Goal: Task Accomplishment & Management: Use online tool/utility

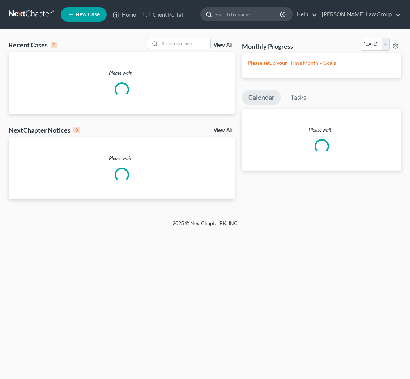
click at [277, 17] on input "search" at bounding box center [248, 14] width 66 height 13
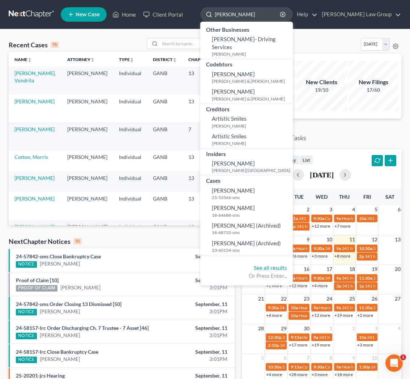
drag, startPoint x: 267, startPoint y: 14, endPoint x: 241, endPoint y: 12, distance: 26.1
click at [241, 13] on input "[PERSON_NAME]" at bounding box center [248, 14] width 66 height 13
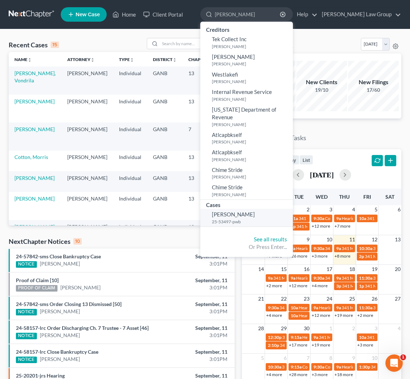
type input "[PERSON_NAME]"
click at [255, 211] on span "[PERSON_NAME]" at bounding box center [233, 214] width 43 height 7
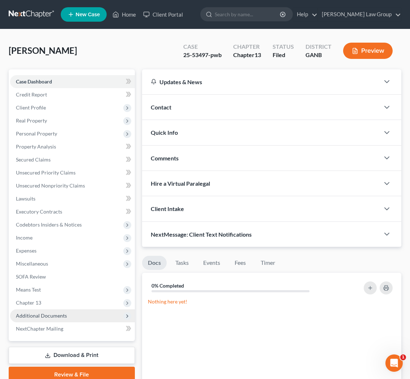
click at [78, 310] on span "Additional Documents" at bounding box center [72, 315] width 125 height 13
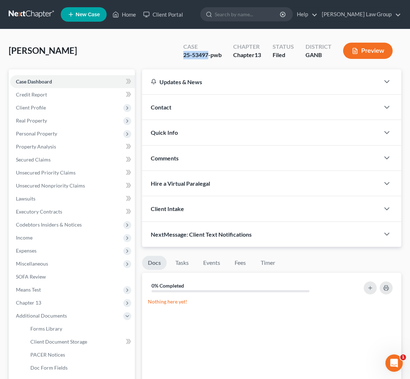
drag, startPoint x: 208, startPoint y: 52, endPoint x: 177, endPoint y: 57, distance: 30.7
click at [177, 57] on div "Case 25-53497-pwb" at bounding box center [202, 51] width 50 height 21
copy div "25-53497"
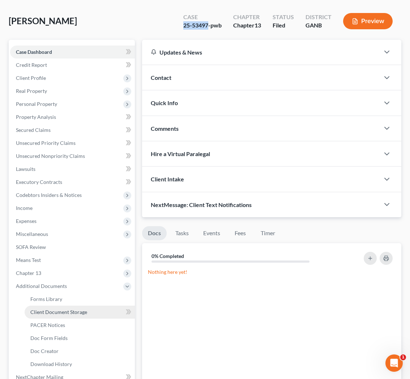
scroll to position [46, 0]
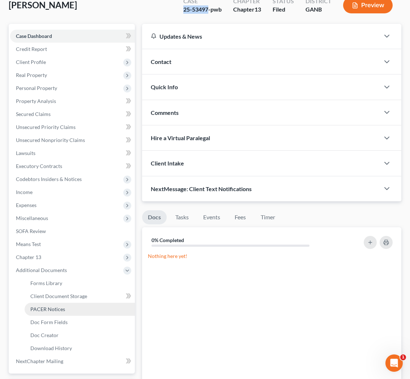
click at [40, 312] on span "PACER Notices" at bounding box center [47, 309] width 35 height 6
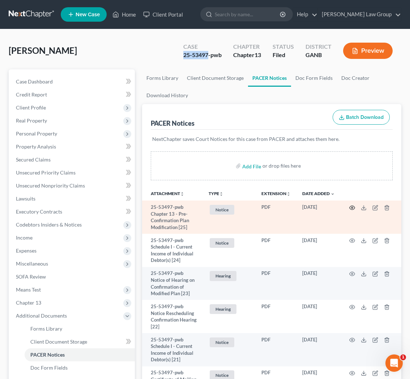
click at [352, 209] on icon "button" at bounding box center [351, 208] width 5 height 4
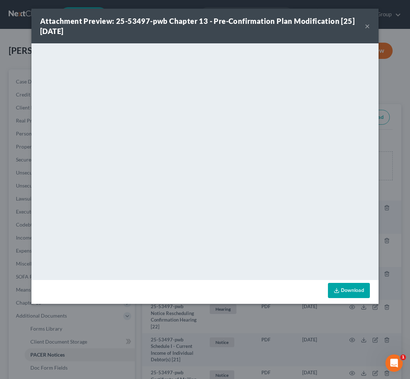
click at [367, 26] on button "×" at bounding box center [367, 26] width 5 height 9
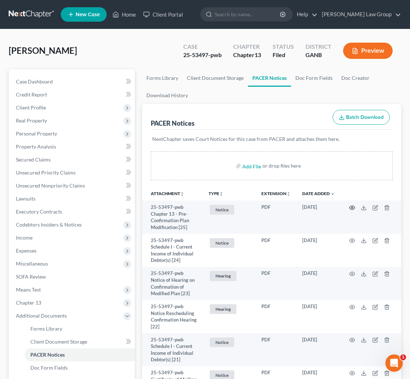
click at [352, 208] on icon "button" at bounding box center [352, 208] width 6 height 6
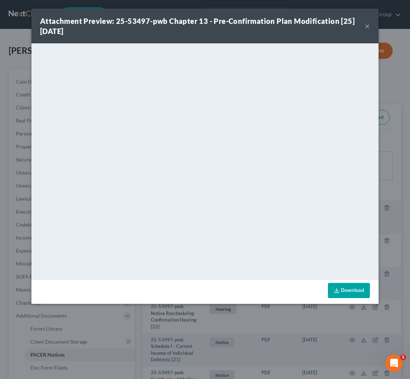
click at [366, 29] on button "×" at bounding box center [367, 26] width 5 height 9
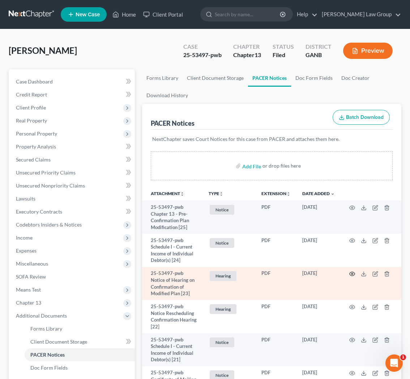
click at [354, 275] on icon "button" at bounding box center [352, 274] width 6 height 6
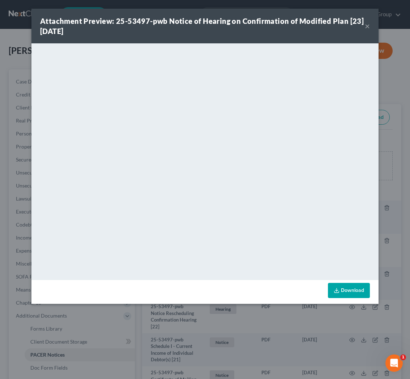
click at [365, 25] on button "×" at bounding box center [367, 26] width 5 height 9
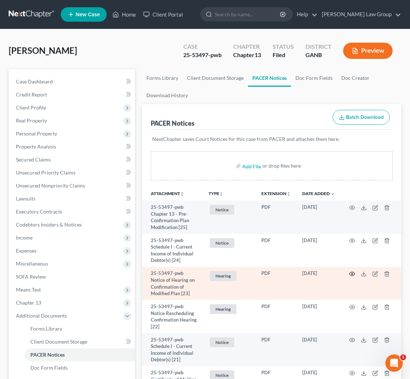
click at [351, 273] on icon "button" at bounding box center [352, 274] width 6 height 6
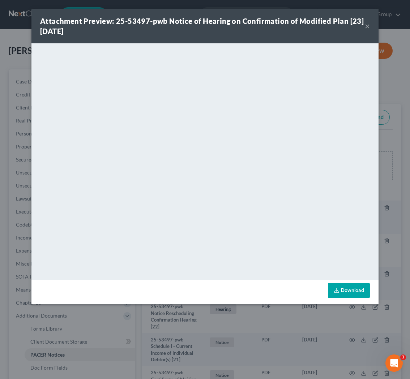
click at [367, 27] on button "×" at bounding box center [367, 26] width 5 height 9
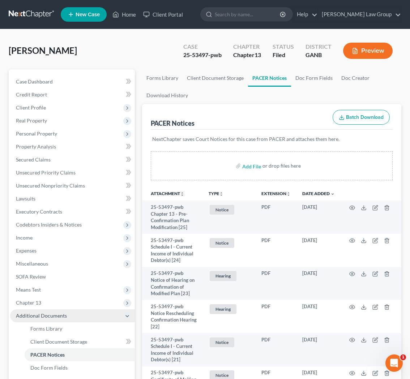
scroll to position [1, 0]
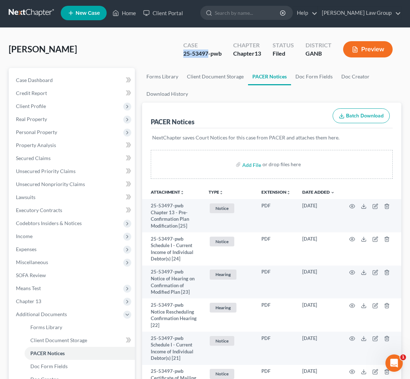
drag, startPoint x: 209, startPoint y: 55, endPoint x: 177, endPoint y: 54, distance: 31.8
click at [177, 54] on div "Case 25-53497-pwb Chapter Chapter 13 Status Filed District GANB Preview" at bounding box center [288, 49] width 227 height 26
copy div "25-53497"
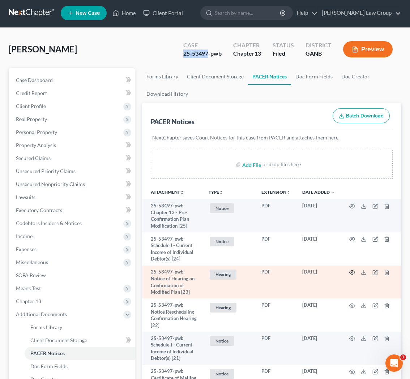
click at [352, 273] on icon "button" at bounding box center [352, 273] width 6 height 6
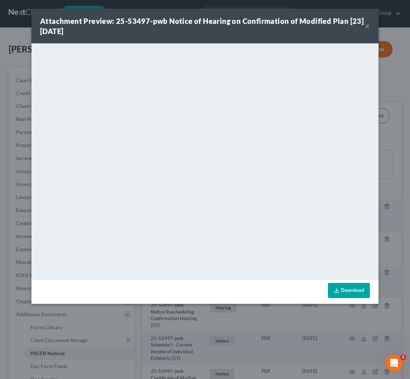
click at [367, 25] on button "×" at bounding box center [367, 26] width 5 height 9
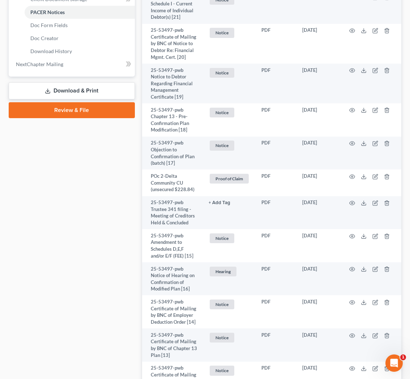
scroll to position [346, 0]
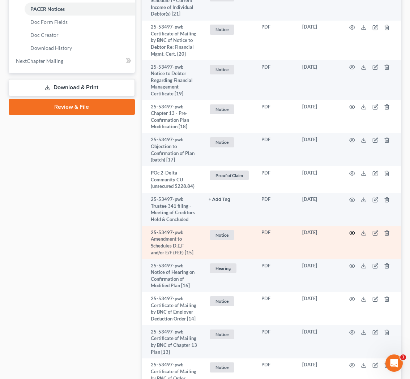
click at [353, 233] on circle "button" at bounding box center [351, 232] width 1 height 1
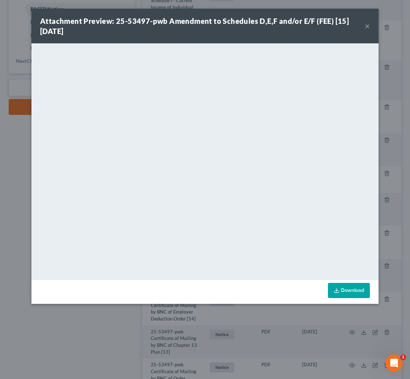
click at [369, 28] on button "×" at bounding box center [367, 26] width 5 height 9
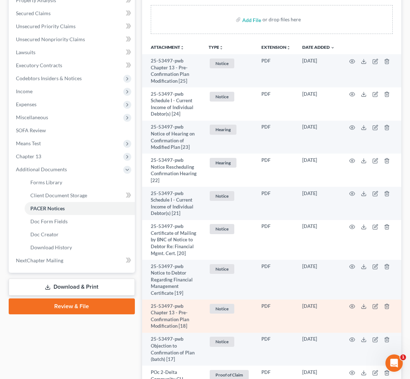
scroll to position [0, 0]
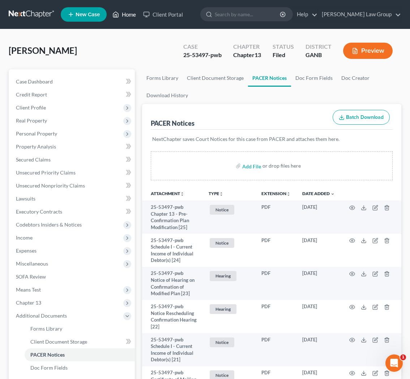
click at [135, 18] on link "Home" at bounding box center [124, 14] width 31 height 13
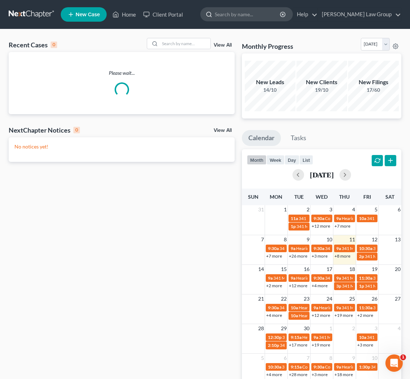
click at [257, 17] on input "search" at bounding box center [248, 14] width 66 height 13
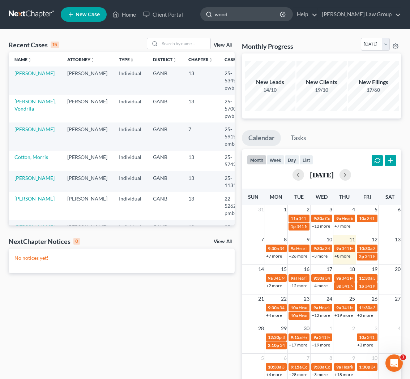
type input "woody"
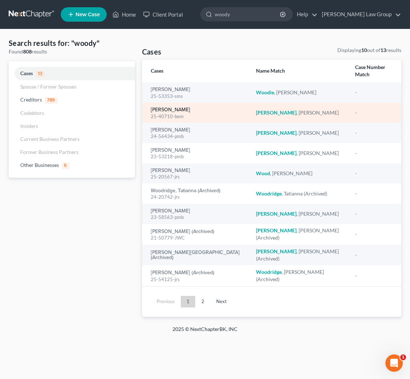
click at [177, 107] on link "[PERSON_NAME]" at bounding box center [170, 109] width 39 height 5
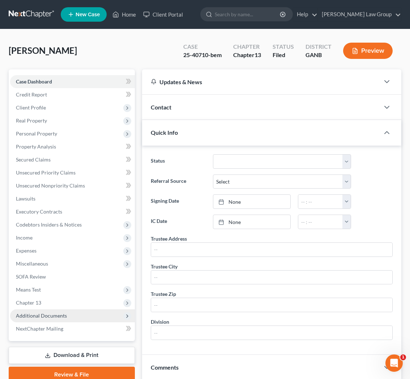
click at [72, 317] on span "Additional Documents" at bounding box center [72, 315] width 125 height 13
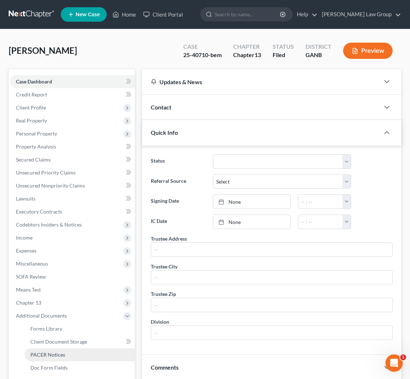
click at [69, 358] on link "PACER Notices" at bounding box center [80, 354] width 110 height 13
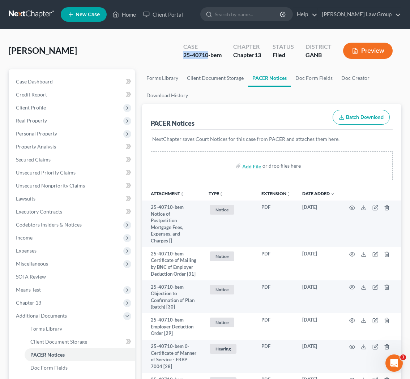
drag, startPoint x: 208, startPoint y: 56, endPoint x: 179, endPoint y: 55, distance: 28.9
click at [179, 55] on div "Case 25-40710-bem" at bounding box center [202, 51] width 50 height 21
copy div "25-40710"
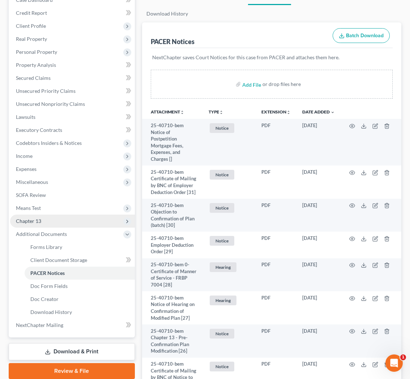
scroll to position [84, 0]
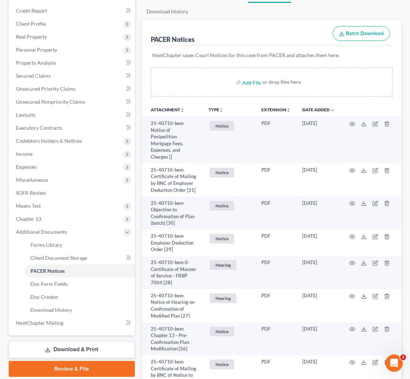
click at [220, 108] on icon "unfold_more" at bounding box center [221, 110] width 4 height 4
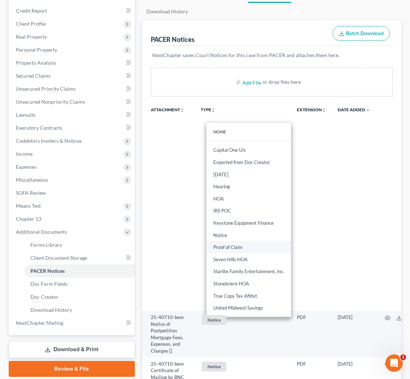
click at [225, 244] on link "Proof of Claim" at bounding box center [248, 247] width 85 height 12
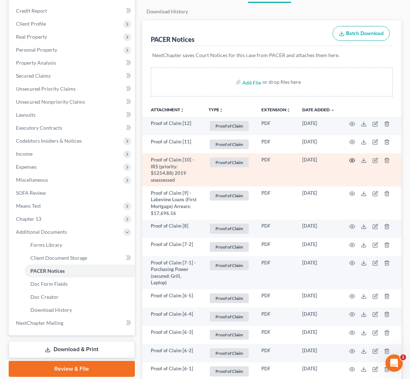
click at [350, 159] on icon "button" at bounding box center [351, 161] width 5 height 4
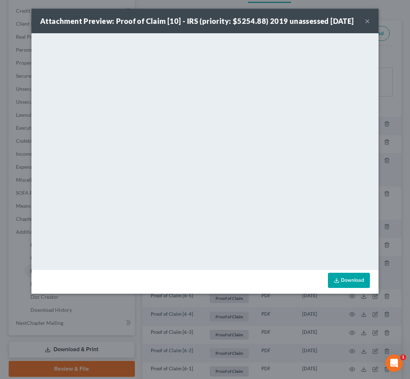
click at [365, 25] on button "×" at bounding box center [367, 21] width 5 height 9
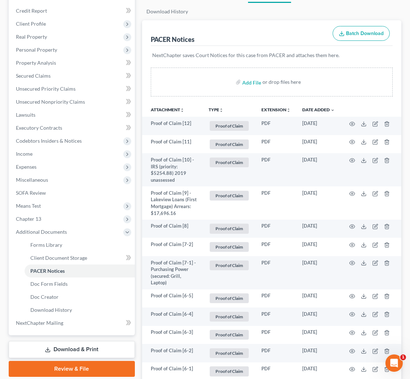
click at [215, 109] on button "TYPE unfold_more" at bounding box center [216, 110] width 15 height 5
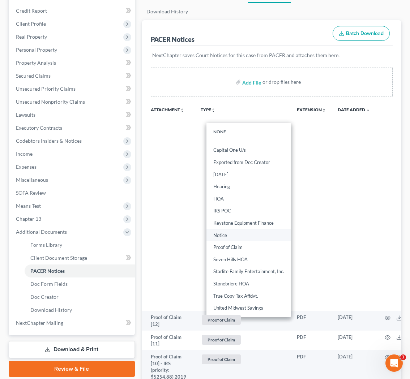
click at [226, 235] on link "Notice" at bounding box center [248, 235] width 85 height 12
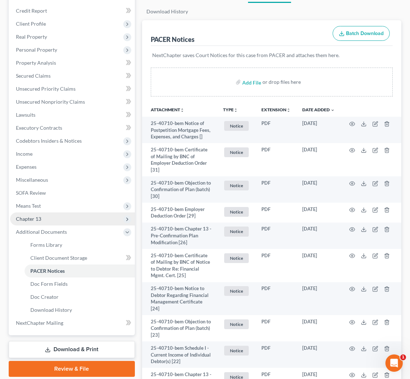
click at [59, 213] on span "Chapter 13" at bounding box center [72, 218] width 125 height 13
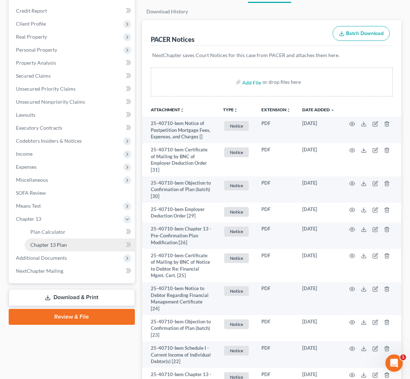
click at [61, 240] on link "Chapter 13 Plan" at bounding box center [80, 245] width 110 height 13
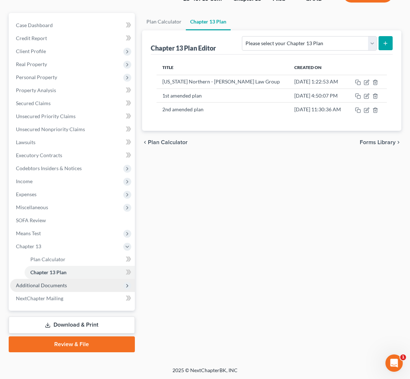
click at [94, 287] on span "Additional Documents" at bounding box center [72, 285] width 125 height 13
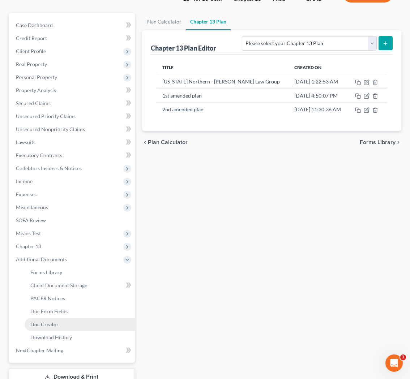
click at [79, 319] on link "Doc Creator" at bounding box center [80, 324] width 110 height 13
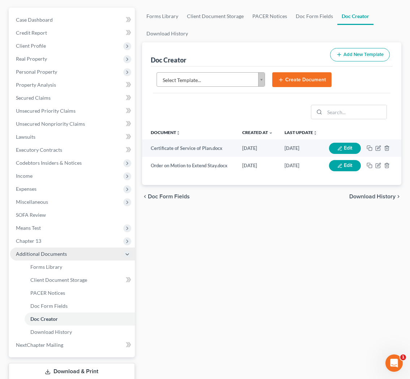
scroll to position [62, 0]
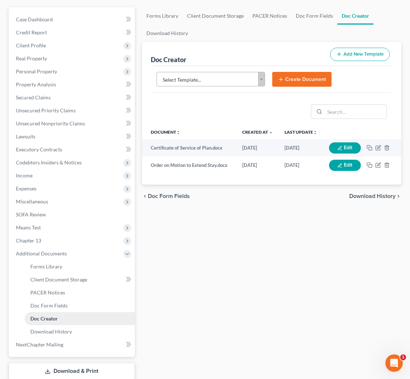
click at [72, 319] on link "Doc Creator" at bounding box center [80, 318] width 110 height 13
click at [263, 79] on body "Home New Case Client Portal [PERSON_NAME] Law Group [EMAIL_ADDRESS][DOMAIN_NAME…" at bounding box center [205, 182] width 410 height 488
click at [53, 306] on body "Home New Case Client Portal [PERSON_NAME] Law Group [EMAIL_ADDRESS][DOMAIN_NAME…" at bounding box center [205, 182] width 410 height 488
click at [56, 289] on span "PACER Notices" at bounding box center [47, 292] width 35 height 6
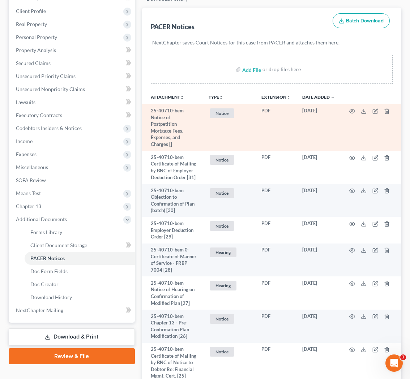
scroll to position [99, 0]
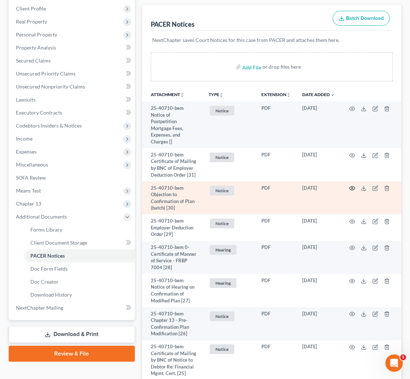
click at [353, 186] on icon "button" at bounding box center [351, 188] width 5 height 4
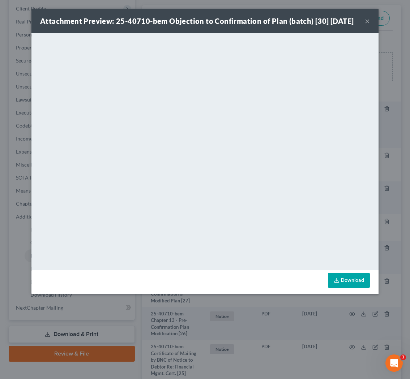
click at [368, 25] on button "×" at bounding box center [367, 21] width 5 height 9
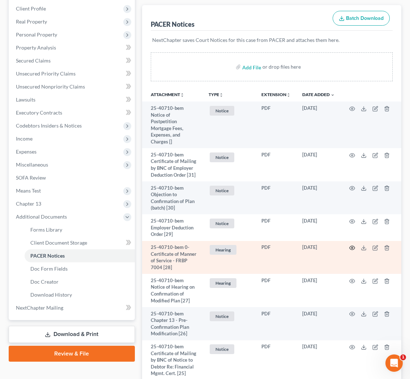
click at [353, 249] on icon "button" at bounding box center [352, 248] width 6 height 6
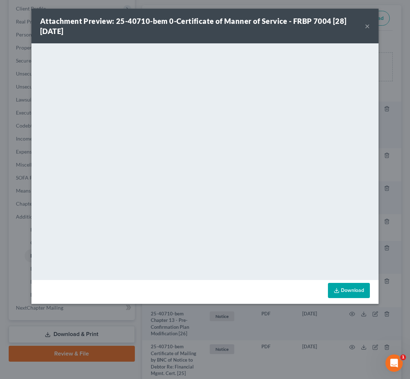
click at [368, 28] on button "×" at bounding box center [367, 26] width 5 height 9
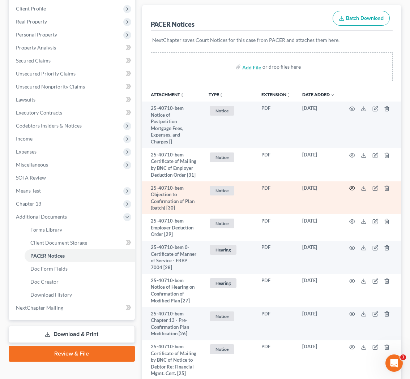
click at [353, 188] on circle "button" at bounding box center [351, 188] width 1 height 1
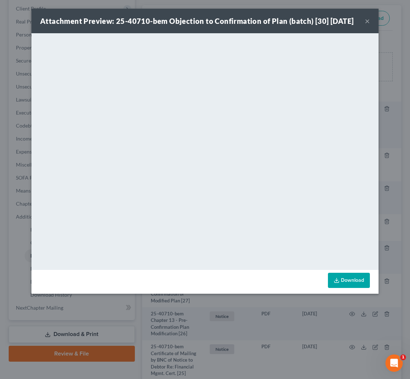
click at [368, 25] on button "×" at bounding box center [367, 21] width 5 height 9
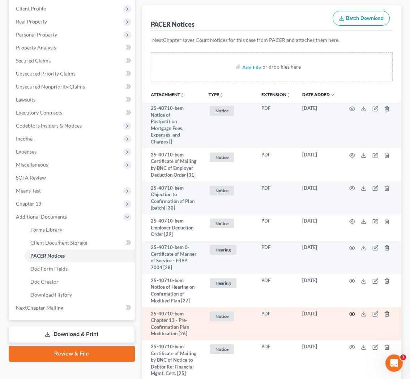
click at [353, 313] on circle "button" at bounding box center [351, 313] width 1 height 1
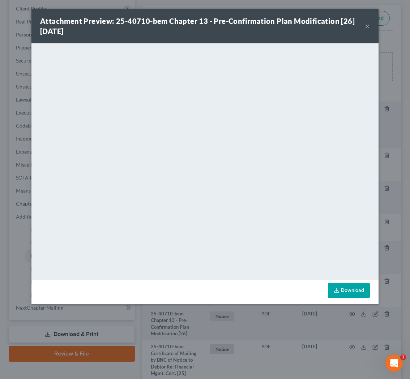
click at [368, 27] on button "×" at bounding box center [367, 26] width 5 height 9
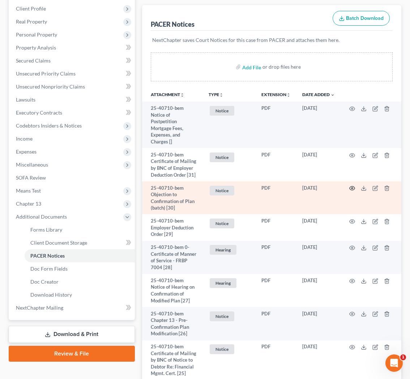
click at [354, 187] on icon "button" at bounding box center [351, 188] width 5 height 4
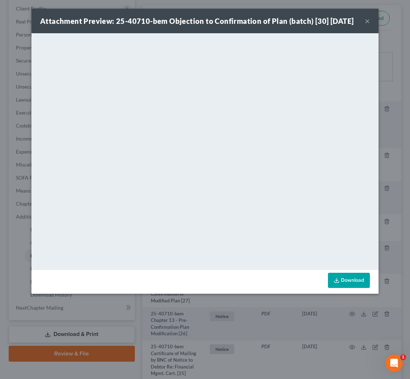
click at [369, 25] on button "×" at bounding box center [367, 21] width 5 height 9
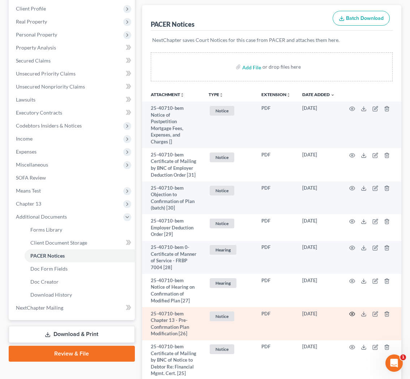
click at [351, 313] on circle "button" at bounding box center [351, 313] width 1 height 1
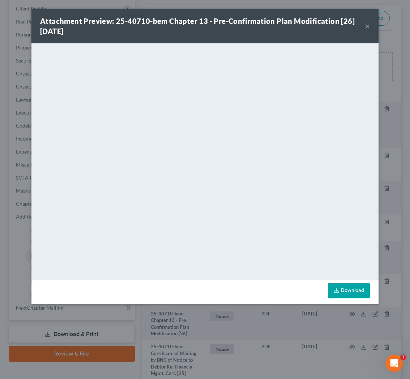
click at [367, 27] on button "×" at bounding box center [367, 26] width 5 height 9
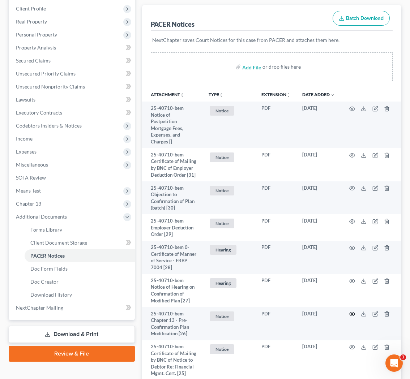
click at [352, 314] on circle "button" at bounding box center [351, 313] width 1 height 1
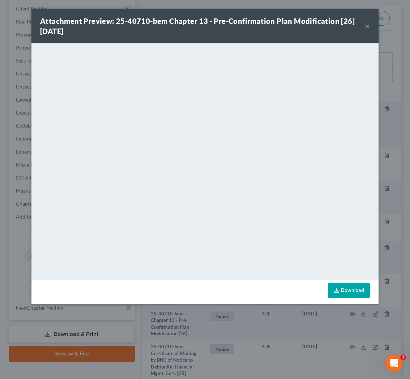
click at [369, 23] on button "×" at bounding box center [367, 26] width 5 height 9
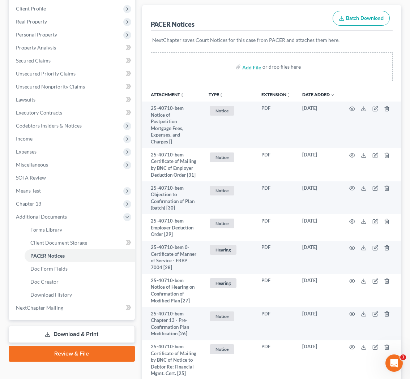
click at [216, 95] on button "TYPE unfold_more" at bounding box center [216, 95] width 15 height 5
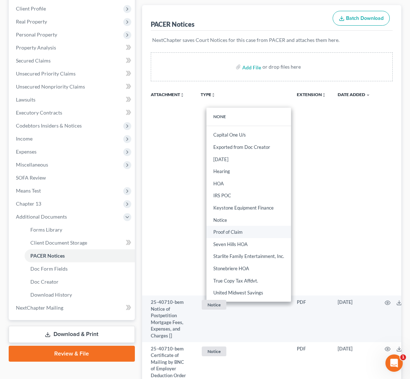
click at [234, 231] on link "Proof of Claim" at bounding box center [248, 232] width 85 height 12
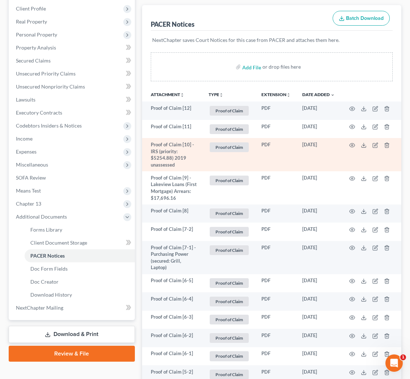
click at [355, 143] on td at bounding box center [370, 154] width 61 height 33
click at [350, 145] on icon "button" at bounding box center [352, 145] width 6 height 6
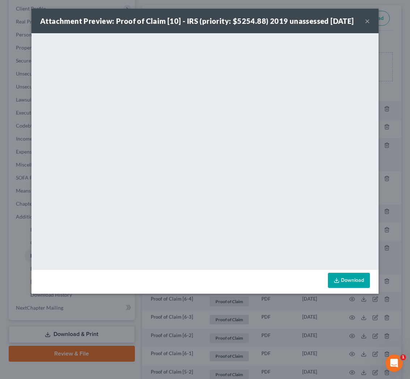
click at [369, 25] on button "×" at bounding box center [367, 21] width 5 height 9
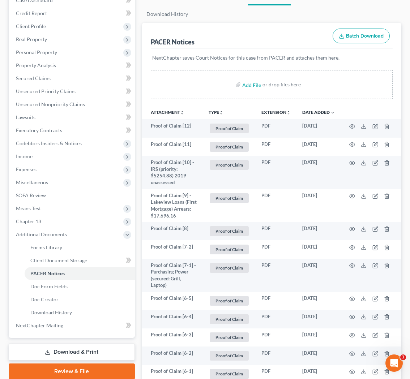
scroll to position [0, 0]
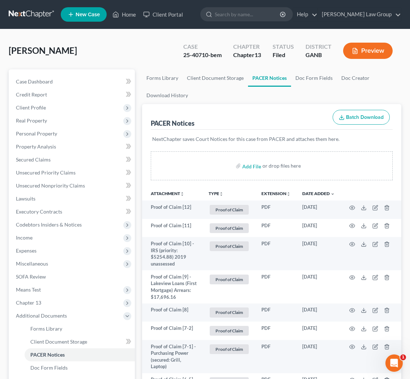
click at [213, 196] on th "TYPE unfold_more NONE Capital One U/s Exported from Doc Creator [DATE] Hearing …" at bounding box center [229, 193] width 53 height 14
click at [213, 193] on button "TYPE unfold_more" at bounding box center [216, 194] width 15 height 5
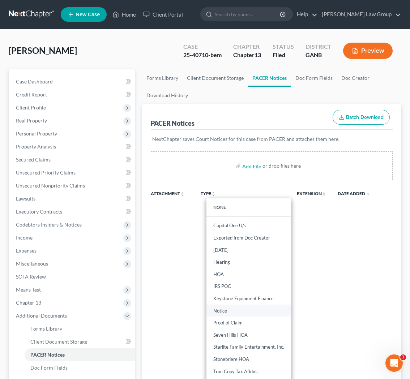
click at [222, 313] on link "Notice" at bounding box center [248, 311] width 85 height 12
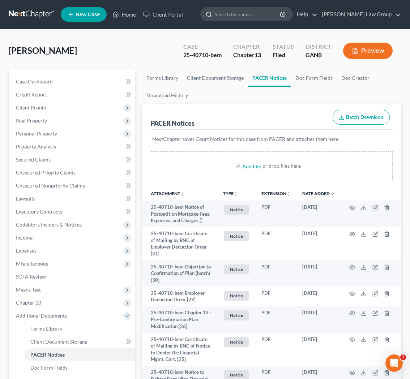
click at [280, 12] on input "search" at bounding box center [248, 14] width 66 height 13
type input "lacey"
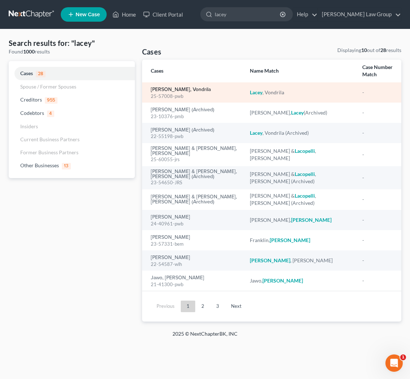
click at [167, 91] on link "[PERSON_NAME], Vondrila" at bounding box center [181, 89] width 60 height 5
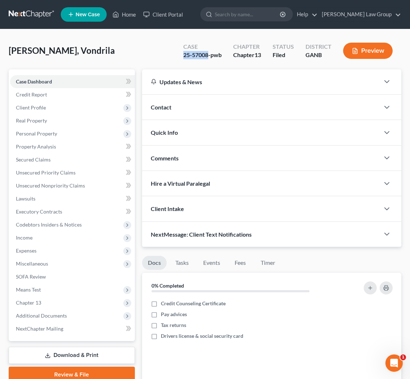
drag, startPoint x: 207, startPoint y: 57, endPoint x: 180, endPoint y: 56, distance: 27.5
click at [180, 57] on div "Case 25-57008-pwb" at bounding box center [202, 51] width 50 height 21
copy div "25-57008"
click at [56, 321] on span "Additional Documents" at bounding box center [72, 315] width 125 height 13
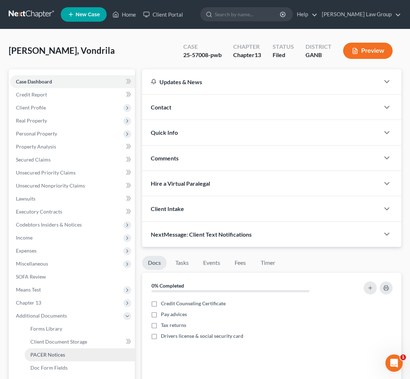
click at [56, 351] on link "PACER Notices" at bounding box center [80, 354] width 110 height 13
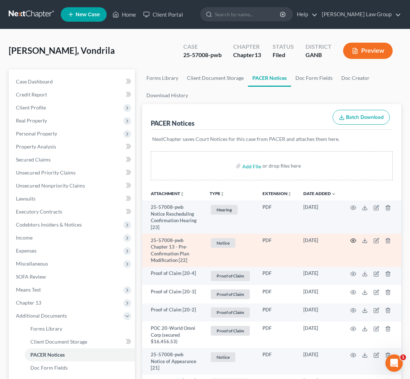
click at [351, 239] on icon "button" at bounding box center [352, 241] width 5 height 4
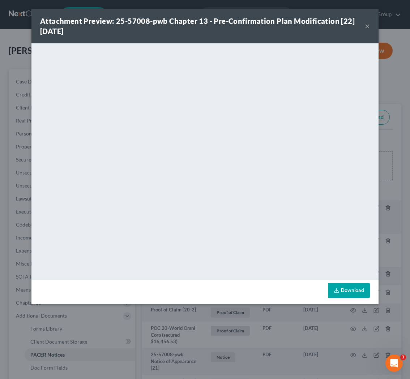
click at [364, 27] on div "Attachment Preview: 25-57008-pwb Chapter 13 - Pre-Confirmation Plan Modificatio…" at bounding box center [202, 26] width 325 height 20
click at [367, 27] on button "×" at bounding box center [367, 26] width 5 height 9
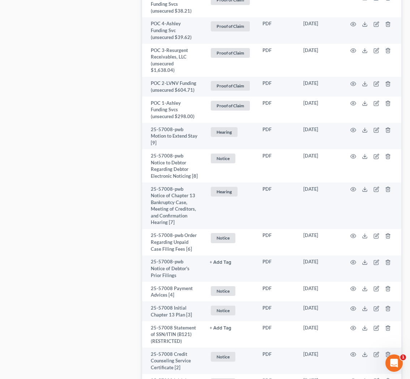
scroll to position [1379, 0]
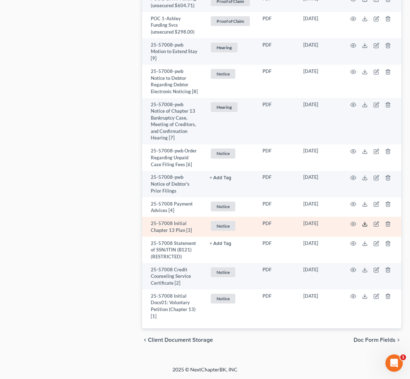
click at [362, 223] on icon at bounding box center [365, 224] width 6 height 6
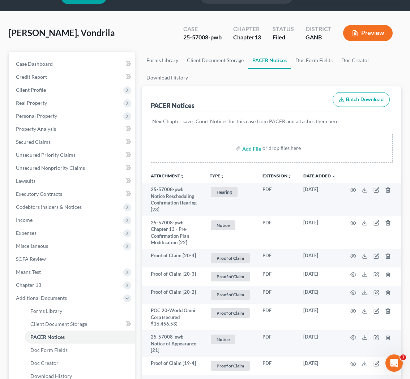
scroll to position [12, 0]
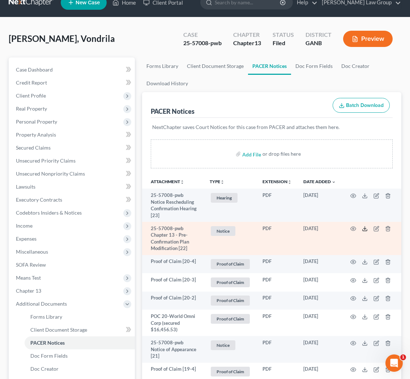
click at [363, 229] on icon at bounding box center [365, 229] width 6 height 6
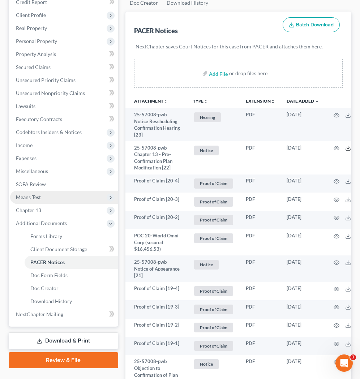
scroll to position [167, 0]
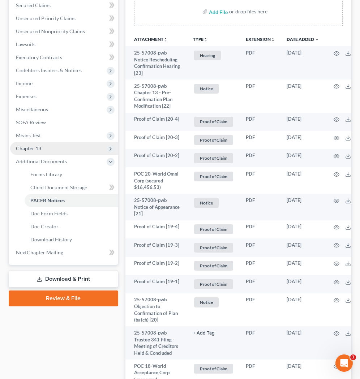
click at [64, 147] on span "Chapter 13" at bounding box center [64, 148] width 108 height 13
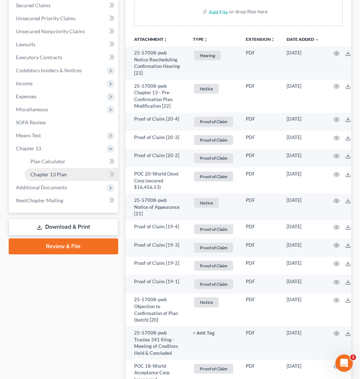
click at [64, 179] on link "Chapter 13 Plan" at bounding box center [72, 174] width 94 height 13
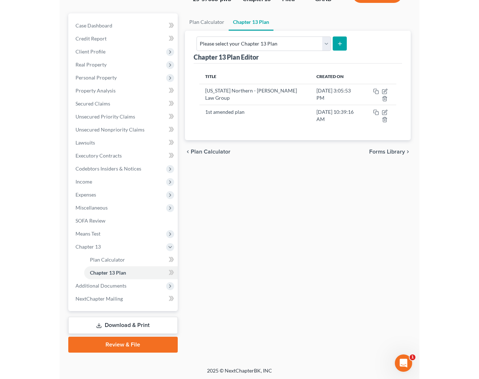
scroll to position [56, 0]
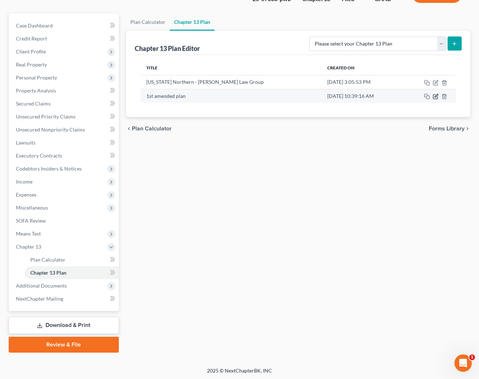
click at [409, 97] on icon "button" at bounding box center [436, 97] width 6 height 6
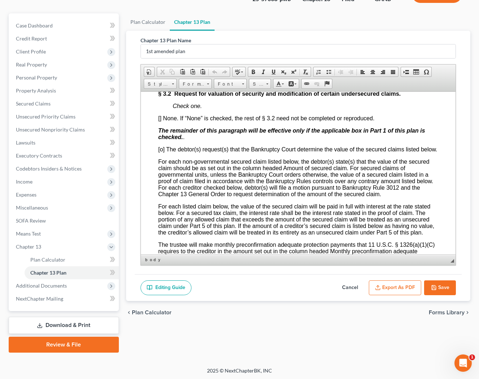
scroll to position [1457, 0]
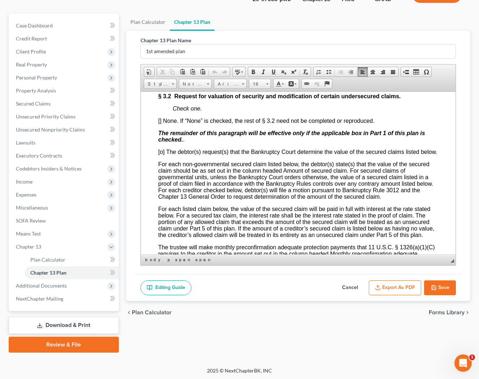
click at [160, 123] on span "[] None. If “None” is checked, the rest of § 3.2 need not be completed or repro…" at bounding box center [266, 120] width 216 height 6
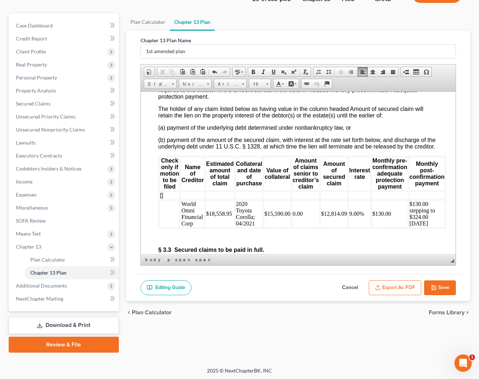
scroll to position [1649, 0]
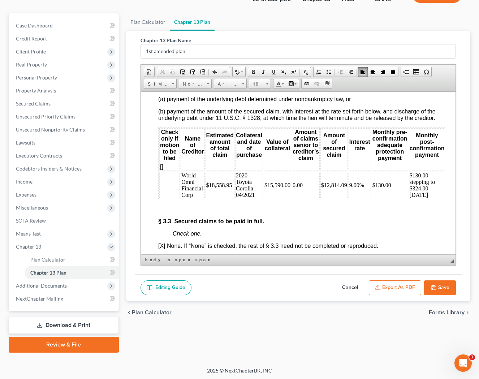
click at [196, 199] on td "World Omni Financial Corp" at bounding box center [192, 184] width 24 height 27
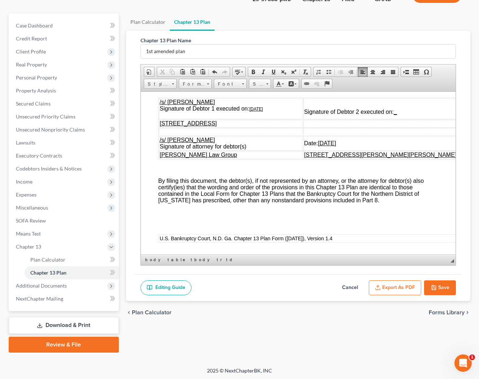
scroll to position [3961, 0]
click at [409, 285] on button "Save" at bounding box center [440, 287] width 32 height 15
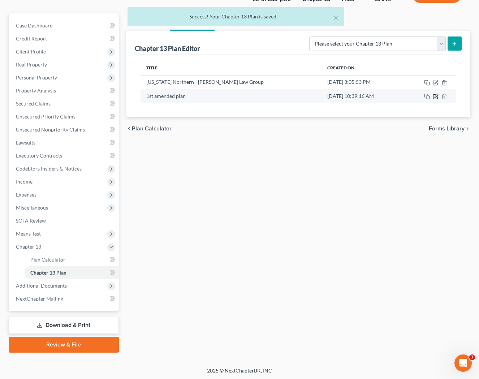
click at [409, 95] on icon "button" at bounding box center [436, 97] width 6 height 6
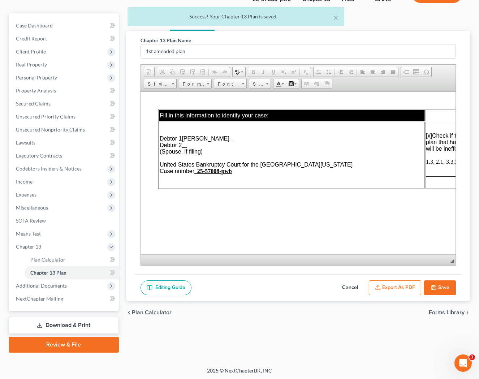
scroll to position [0, 0]
click at [409, 287] on button "Export as PDF" at bounding box center [395, 287] width 52 height 15
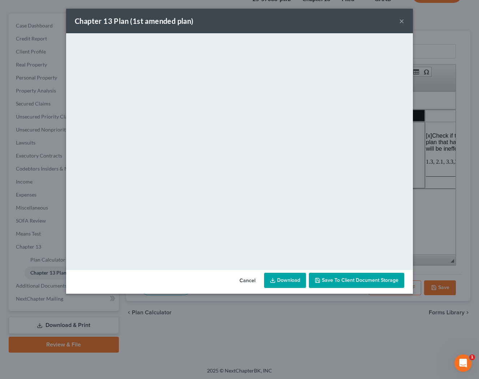
click at [297, 281] on link "Download" at bounding box center [285, 280] width 42 height 15
click at [402, 23] on button "×" at bounding box center [401, 21] width 5 height 9
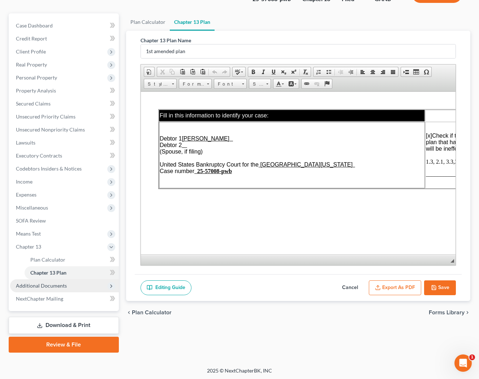
click at [74, 287] on span "Additional Documents" at bounding box center [64, 285] width 109 height 13
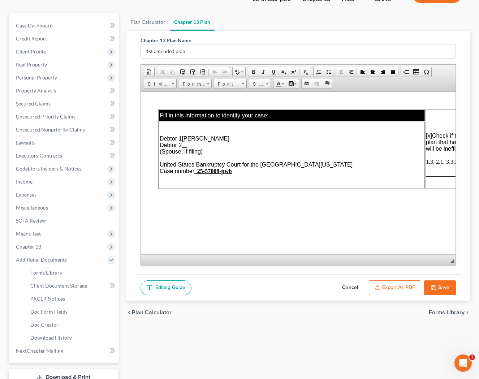
click at [409, 291] on button "Save" at bounding box center [440, 287] width 32 height 15
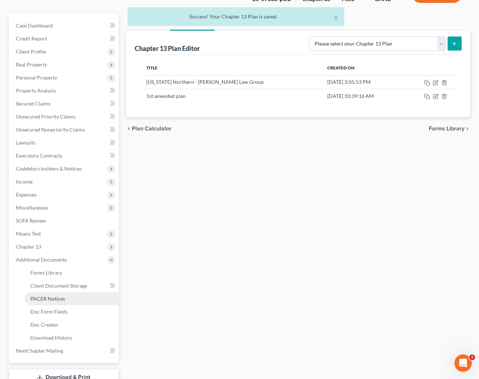
click at [64, 304] on link "PACER Notices" at bounding box center [72, 298] width 94 height 13
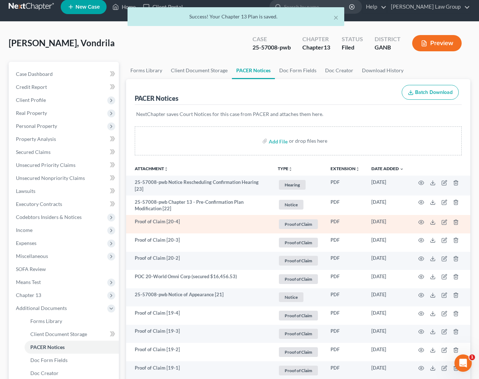
scroll to position [9, 0]
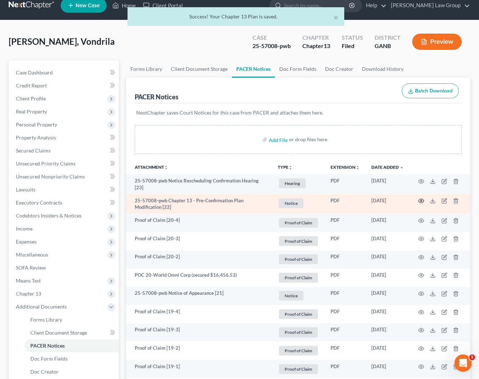
click at [409, 200] on icon "button" at bounding box center [421, 201] width 6 height 6
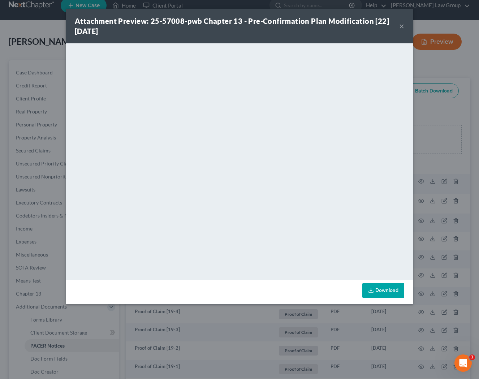
click at [402, 23] on button "×" at bounding box center [401, 26] width 5 height 9
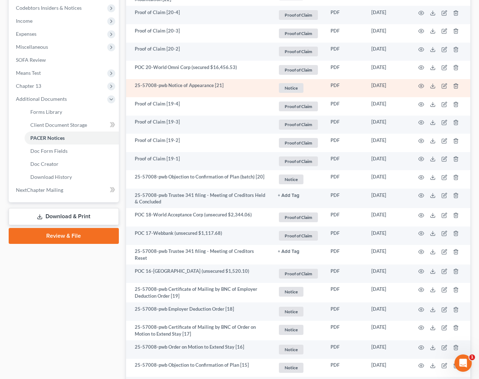
scroll to position [209, 0]
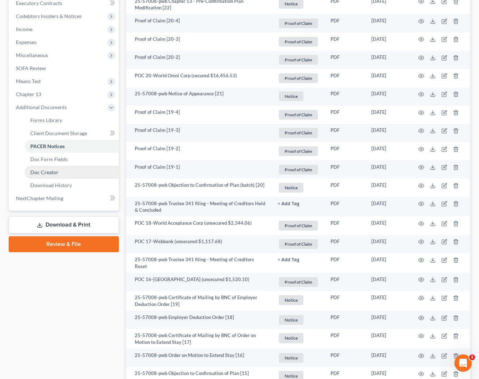
click at [81, 174] on link "Doc Creator" at bounding box center [72, 172] width 94 height 13
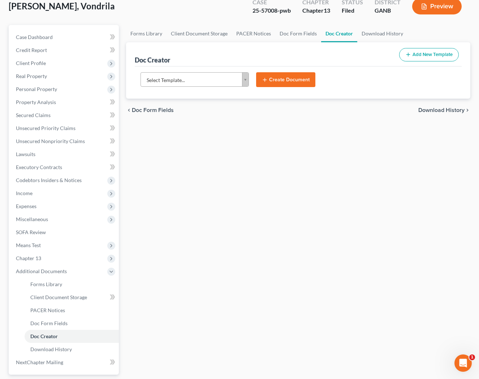
scroll to position [28, 0]
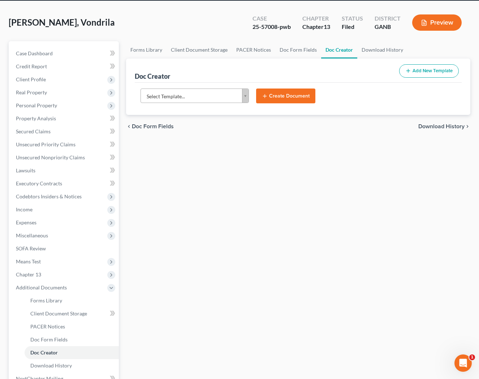
click at [244, 95] on body "Home New Case Client Portal [PERSON_NAME] Law Group [EMAIL_ADDRESS][DOMAIN_NAME…" at bounding box center [239, 216] width 479 height 488
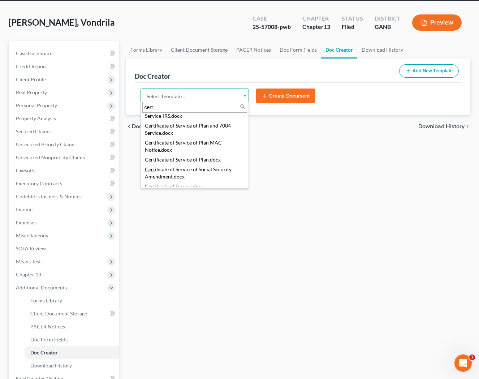
scroll to position [83, 0]
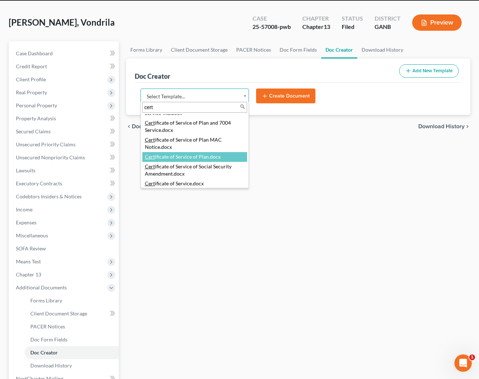
type input "cert"
select select "111545"
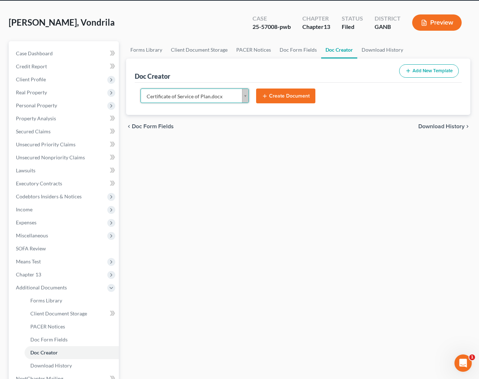
click at [275, 93] on button "Create Document" at bounding box center [285, 96] width 59 height 15
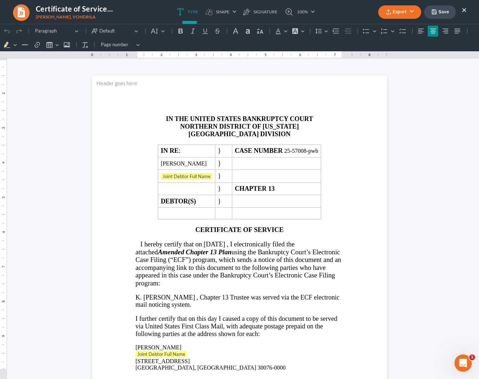
scroll to position [0, 0]
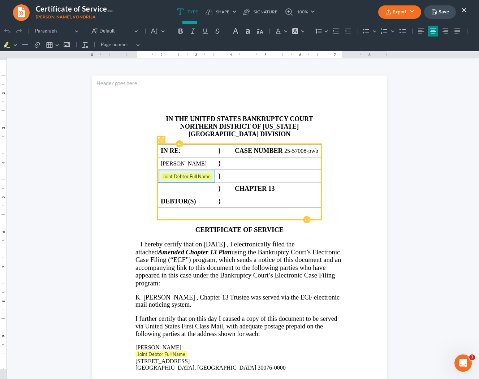
click at [203, 178] on span "Joint Debtor Full Name" at bounding box center [187, 176] width 52 height 7
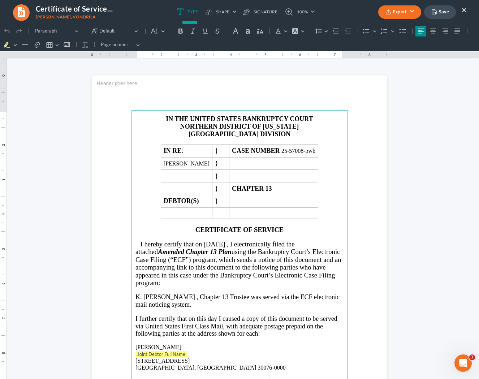
click at [193, 357] on p "Joint Debtor Full Name ⁠⁠⁠⁠⁠⁠⁠" at bounding box center [240, 354] width 208 height 7
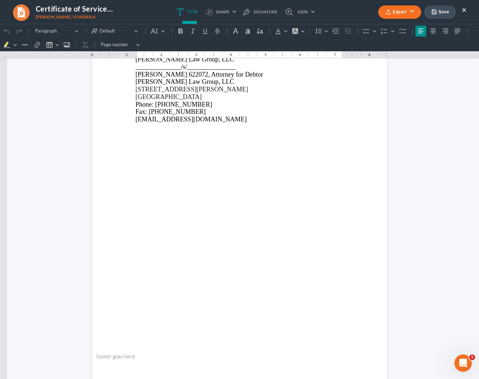
scroll to position [494, 0]
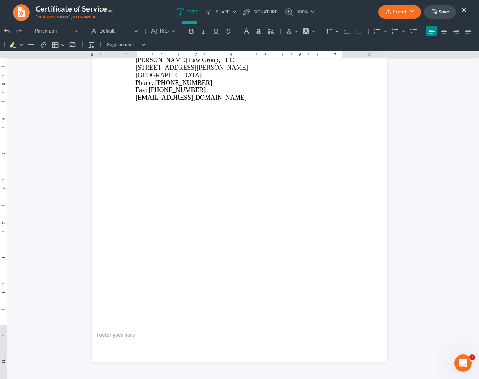
click at [409, 11] on button "Save" at bounding box center [440, 11] width 32 height 13
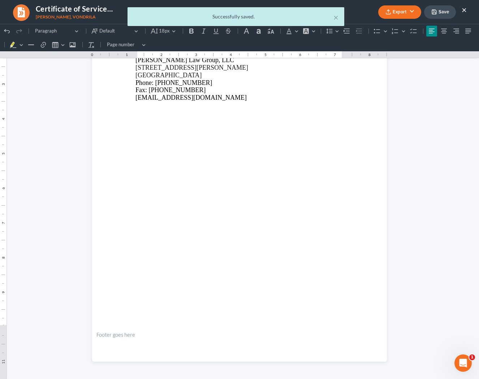
click at [408, 16] on div "× Successfully saved." at bounding box center [235, 18] width 479 height 22
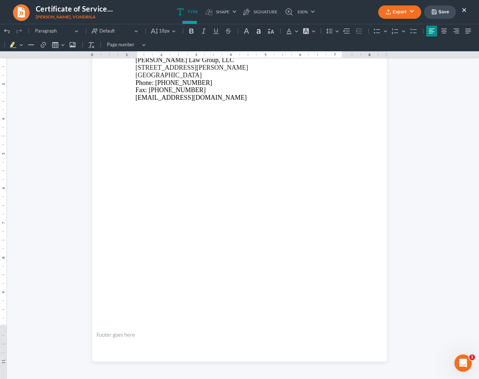
click at [407, 12] on button "Export" at bounding box center [399, 11] width 43 height 13
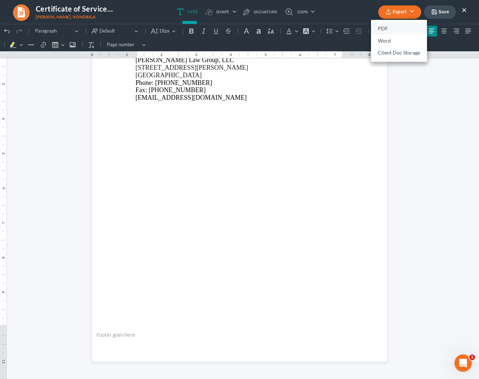
click at [387, 31] on link "PDF" at bounding box center [399, 29] width 56 height 12
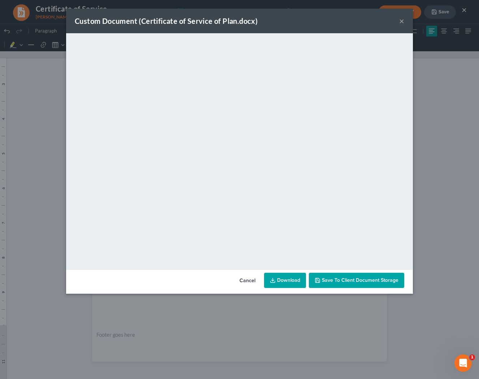
click at [286, 279] on link "Download" at bounding box center [285, 280] width 42 height 15
click at [401, 21] on button "×" at bounding box center [401, 21] width 5 height 9
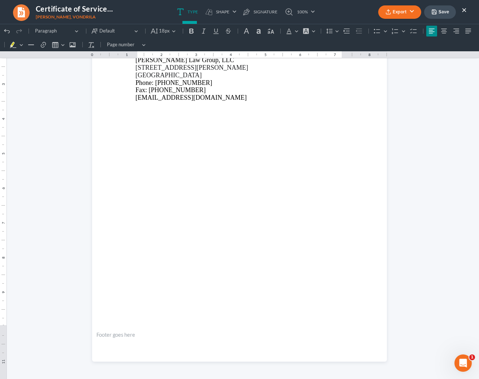
click at [409, 11] on button "Save" at bounding box center [440, 11] width 32 height 13
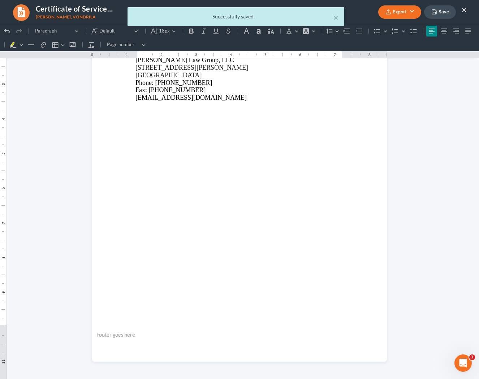
click at [409, 12] on div "× Successfully saved." at bounding box center [235, 18] width 479 height 22
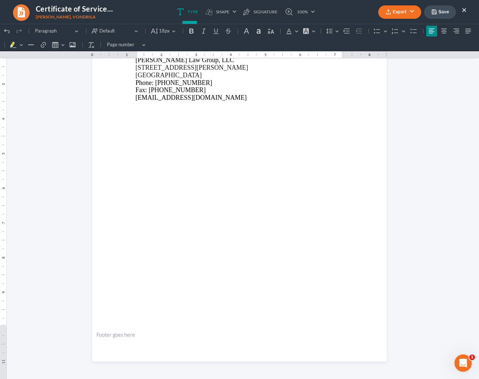
click at [409, 12] on button "×" at bounding box center [464, 9] width 5 height 9
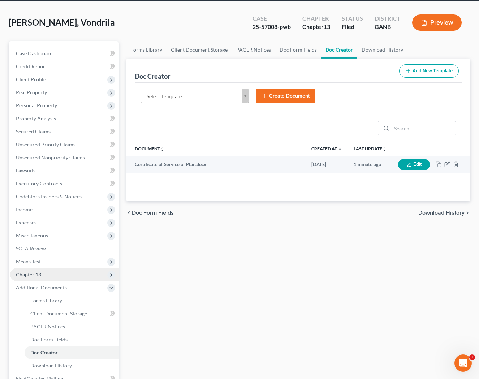
click at [42, 278] on span "Chapter 13" at bounding box center [64, 274] width 109 height 13
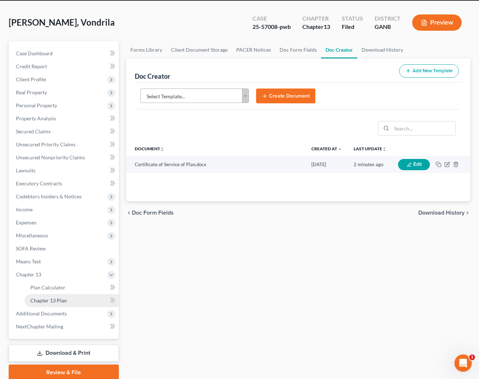
click at [51, 298] on span "Chapter 13 Plan" at bounding box center [48, 300] width 36 height 6
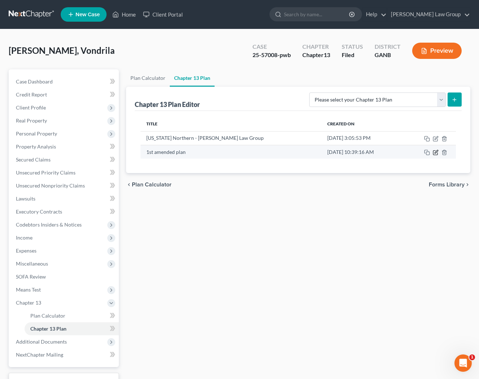
click at [409, 151] on icon "button" at bounding box center [436, 153] width 6 height 6
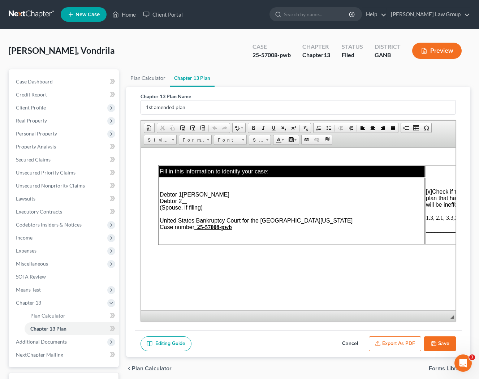
click at [408, 341] on button "Export as PDF" at bounding box center [395, 343] width 52 height 15
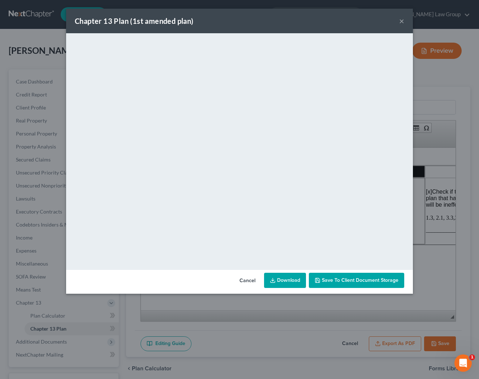
click at [299, 282] on link "Download" at bounding box center [285, 280] width 42 height 15
click at [400, 21] on button "×" at bounding box center [401, 21] width 5 height 9
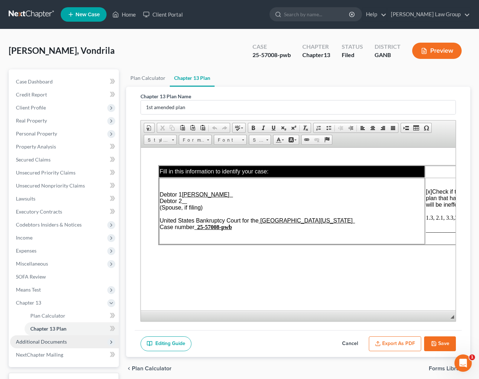
click at [85, 340] on span "Additional Documents" at bounding box center [64, 341] width 109 height 13
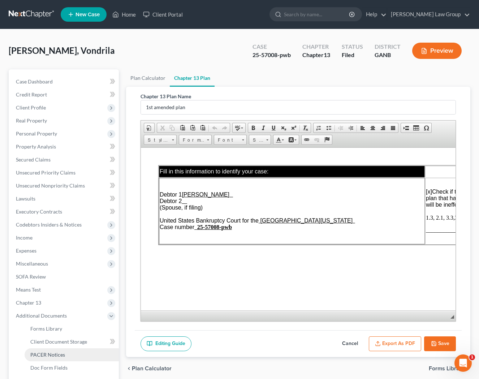
click at [76, 356] on link "PACER Notices" at bounding box center [72, 354] width 94 height 13
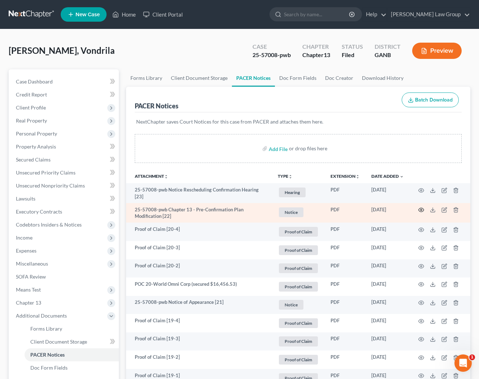
click at [409, 208] on icon "button" at bounding box center [421, 210] width 6 height 6
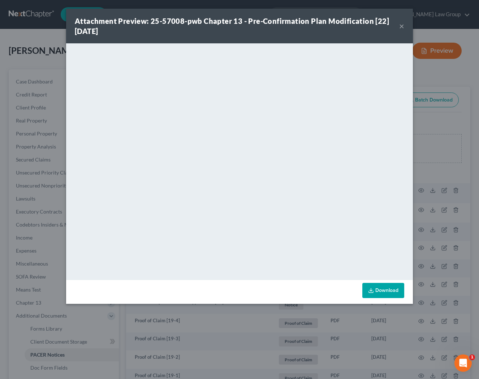
click at [401, 26] on button "×" at bounding box center [401, 26] width 5 height 9
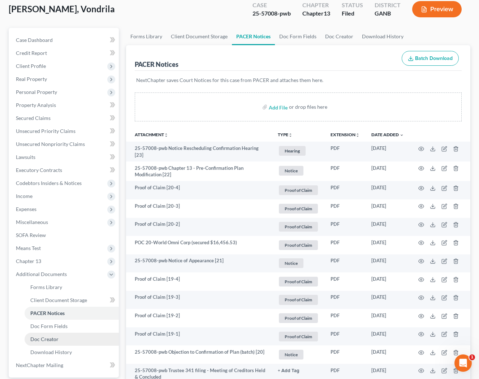
click at [55, 338] on span "Doc Creator" at bounding box center [44, 339] width 28 height 6
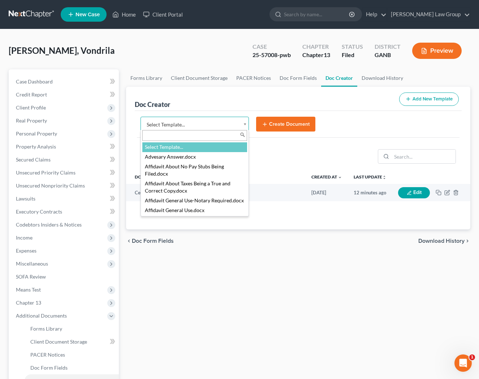
click at [246, 121] on body "Home New Case Client Portal [PERSON_NAME] Law Group [EMAIL_ADDRESS][DOMAIN_NAME…" at bounding box center [239, 244] width 479 height 488
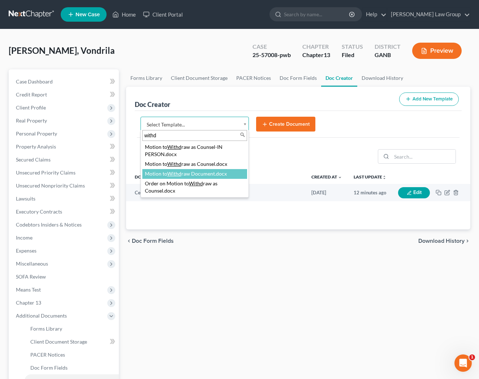
type input "withd"
select select "111663"
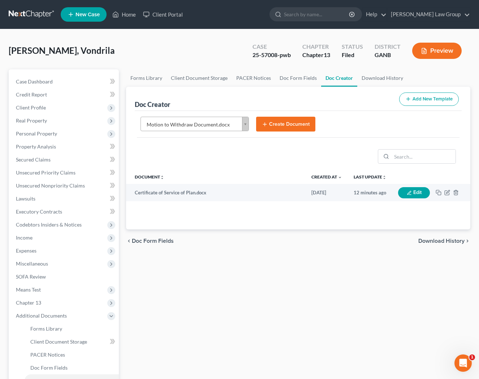
click at [270, 124] on button "Create Document" at bounding box center [285, 124] width 59 height 15
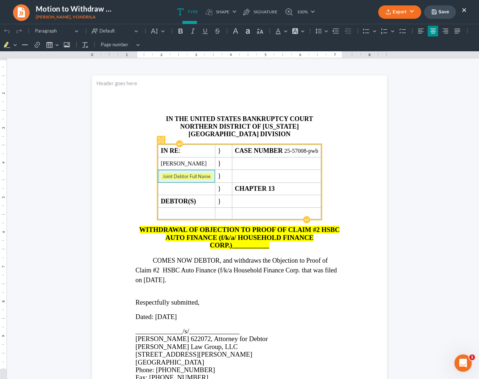
click at [211, 174] on span "Joint Debtor Full Name" at bounding box center [187, 176] width 52 height 7
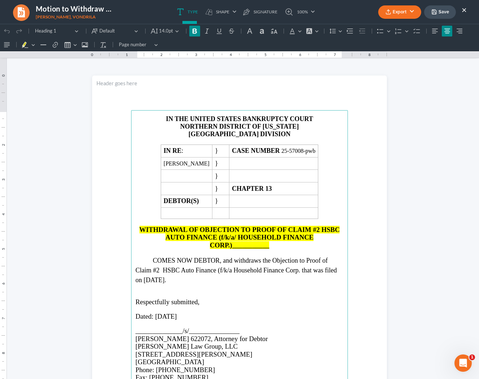
click at [281, 249] on h2 "WITHDRAWAL OF OBJECTION TO PROOF OF CLAIM #2 HSBC AUTO FINANCE (f/k/a/ HOUSEHOL…" at bounding box center [240, 237] width 208 height 23
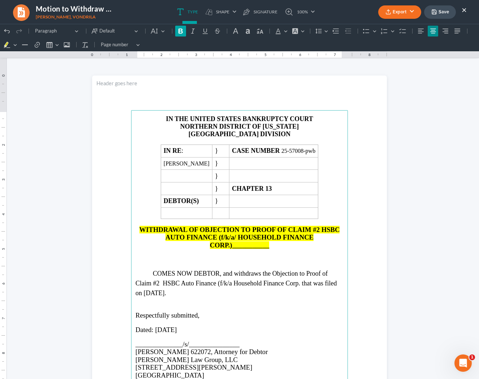
click at [182, 33] on icon "Editor toolbar" at bounding box center [181, 31] width 4 height 5
click at [273, 276] on span "COMES NOW DEBTOR, and withdraws the Objection to Proof of Claim #2 HSBC Auto Fi…" at bounding box center [236, 283] width 201 height 27
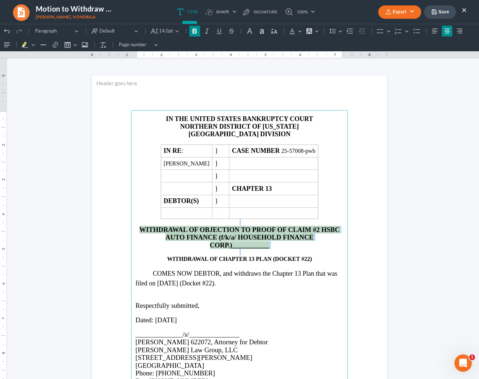
drag, startPoint x: 278, startPoint y: 252, endPoint x: 154, endPoint y: 226, distance: 126.7
click at [153, 225] on main "IN THE UNITED STATES BANKRUPTCY COURT NORTHERN DISTRICT OF [US_STATE] ATLANTA D…" at bounding box center [239, 266] width 217 height 312
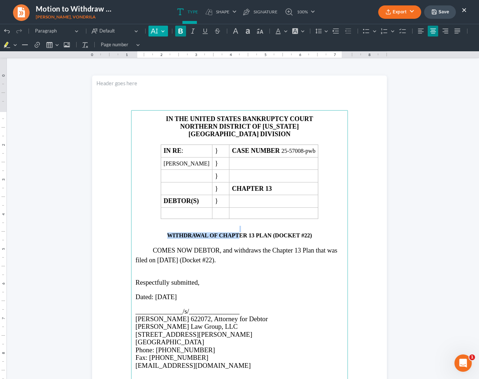
click at [160, 28] on button "Default" at bounding box center [158, 31] width 19 height 11
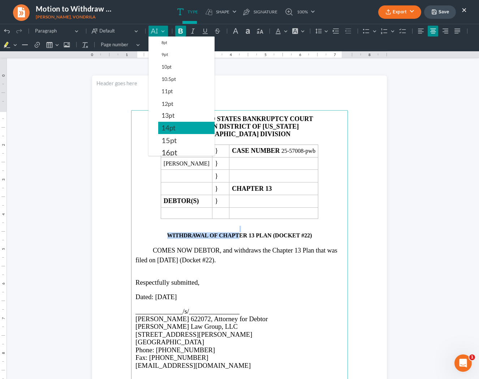
click at [163, 128] on span "14pt" at bounding box center [169, 128] width 14 height 9
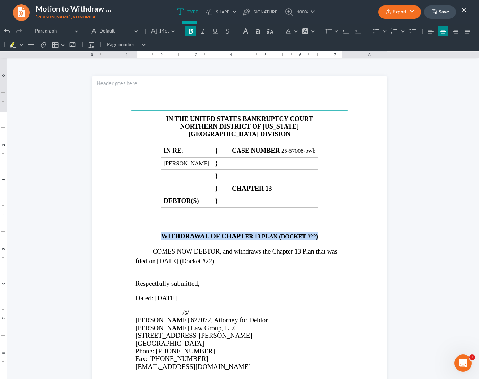
drag, startPoint x: 323, startPoint y: 238, endPoint x: 158, endPoint y: 238, distance: 164.4
click at [158, 238] on p "WITHDRAWAL OF CHAPT ER 13 PLAN (DOCKET #22)" at bounding box center [240, 236] width 208 height 8
click at [173, 32] on button "14pt 14pt" at bounding box center [163, 31] width 29 height 11
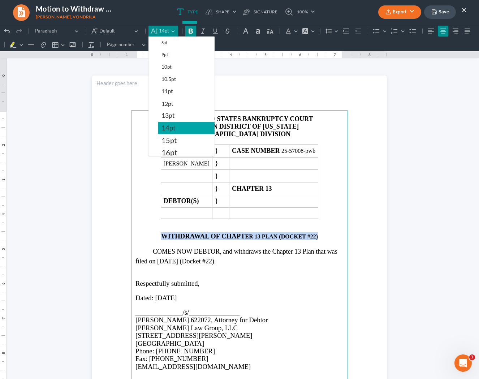
click at [176, 127] on button "14pt" at bounding box center [186, 128] width 56 height 12
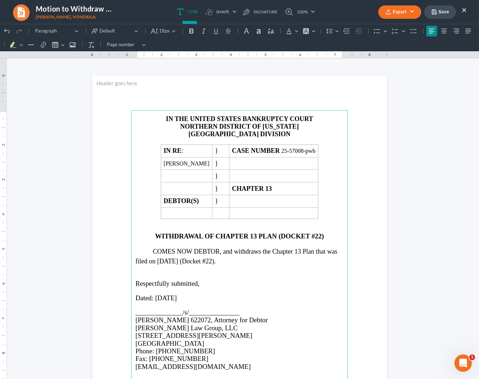
click at [266, 264] on p "COMES NOW DEBTOR, and withdraws the Chapter 13 Plan that was filed on [DATE] (D…" at bounding box center [240, 257] width 208 height 20
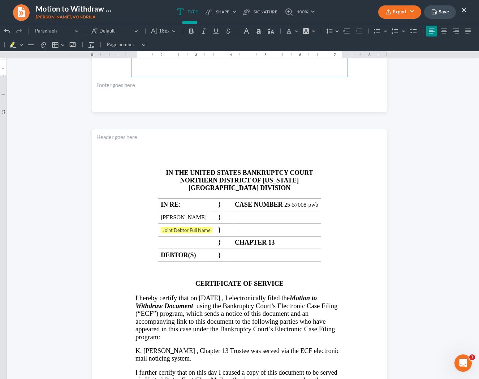
scroll to position [372, 0]
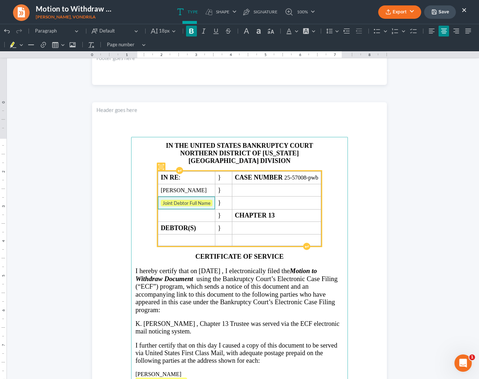
click at [212, 201] on span "Joint Debtor Full Name" at bounding box center [187, 203] width 52 height 7
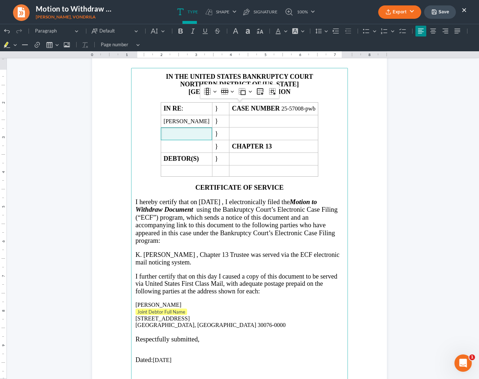
scroll to position [444, 0]
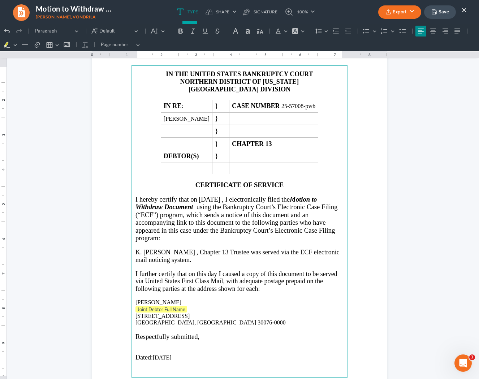
click at [188, 311] on p "Joint Debtor Full Name ⁠⁠⁠⁠⁠⁠⁠" at bounding box center [240, 309] width 208 height 7
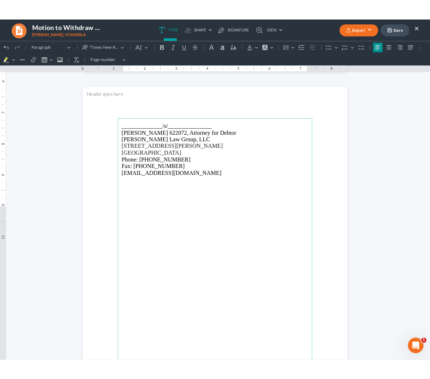
scroll to position [893, 0]
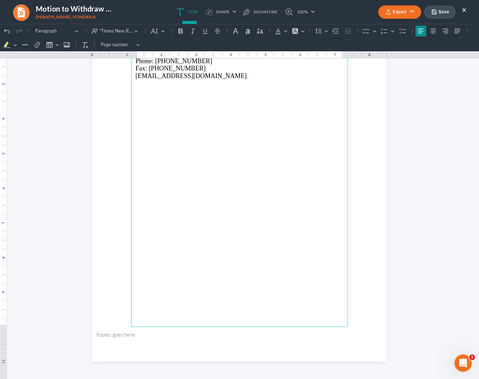
click at [392, 9] on button "Export" at bounding box center [399, 11] width 43 height 13
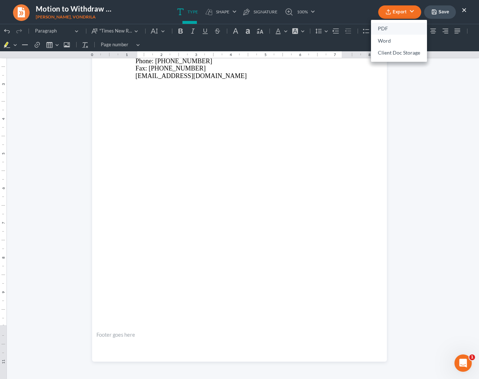
click at [395, 31] on link "PDF" at bounding box center [399, 29] width 56 height 12
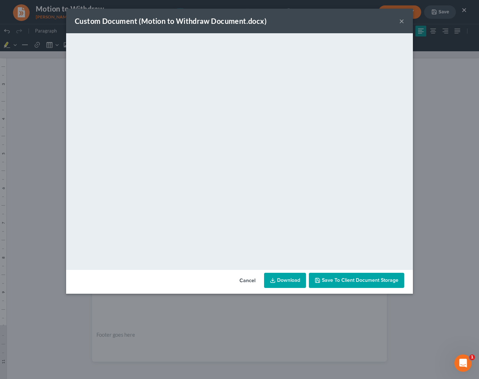
click at [283, 282] on link "Download" at bounding box center [285, 280] width 42 height 15
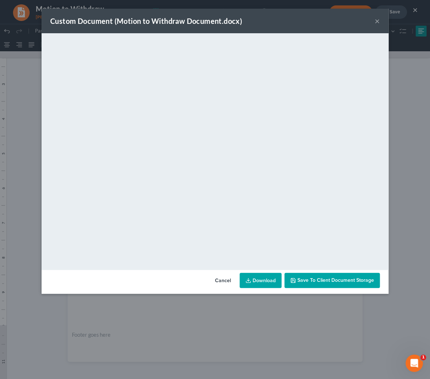
click at [376, 22] on button "×" at bounding box center [377, 21] width 5 height 9
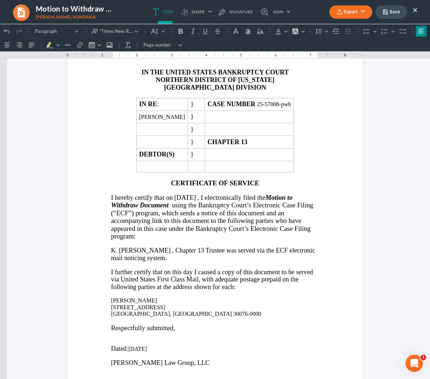
scroll to position [298, 0]
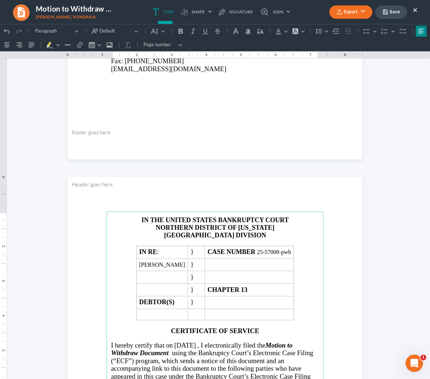
click at [392, 18] on button "Save" at bounding box center [391, 11] width 32 height 13
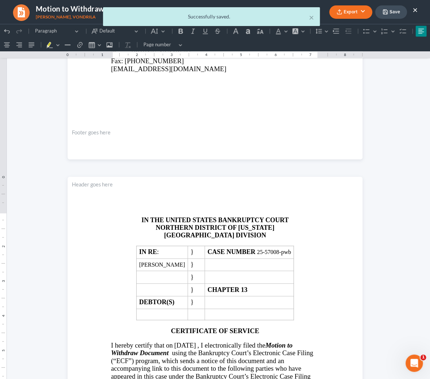
click at [409, 10] on div "× Successfully saved." at bounding box center [211, 18] width 430 height 22
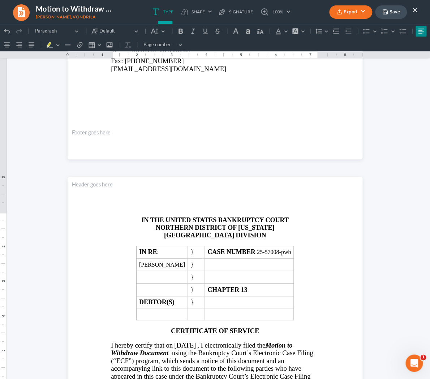
click at [409, 10] on button "×" at bounding box center [415, 9] width 5 height 9
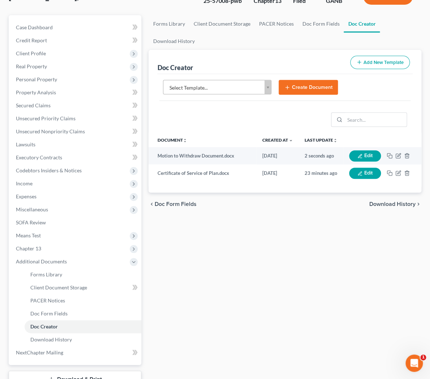
scroll to position [56, 0]
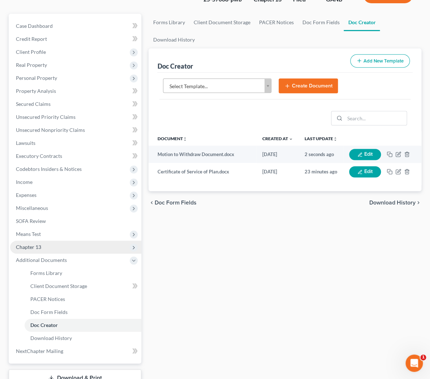
click at [94, 244] on span "Chapter 13" at bounding box center [75, 247] width 131 height 13
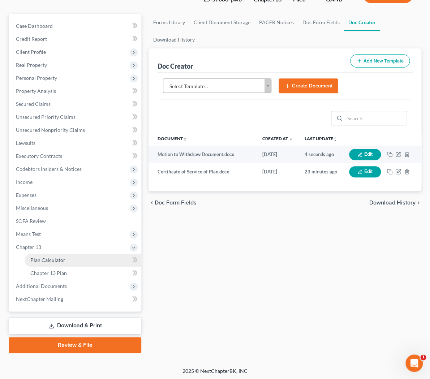
click at [95, 264] on link "Plan Calculator" at bounding box center [83, 260] width 117 height 13
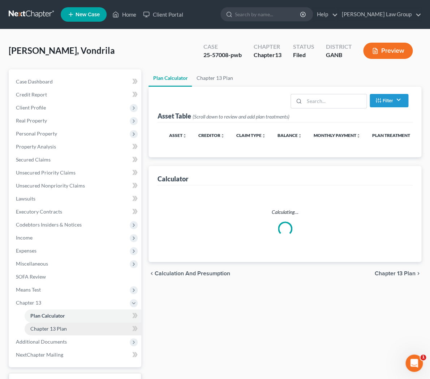
click at [90, 330] on link "Chapter 13 Plan" at bounding box center [83, 328] width 117 height 13
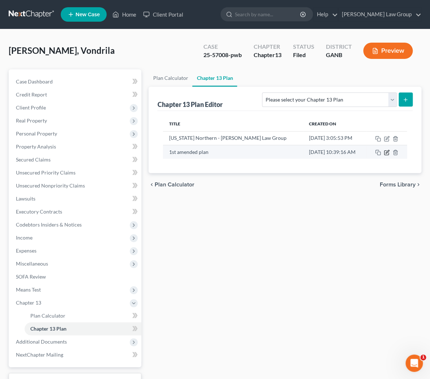
click at [386, 152] on icon "button" at bounding box center [387, 151] width 3 height 3
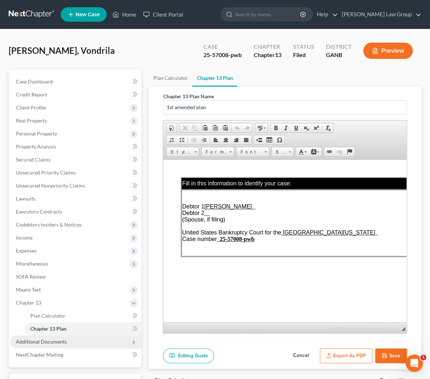
click at [44, 347] on span "Additional Documents" at bounding box center [75, 341] width 131 height 13
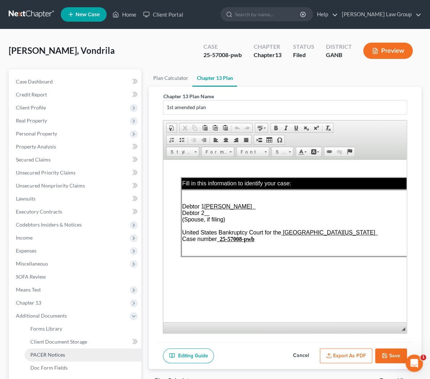
click at [51, 358] on link "PACER Notices" at bounding box center [83, 354] width 117 height 13
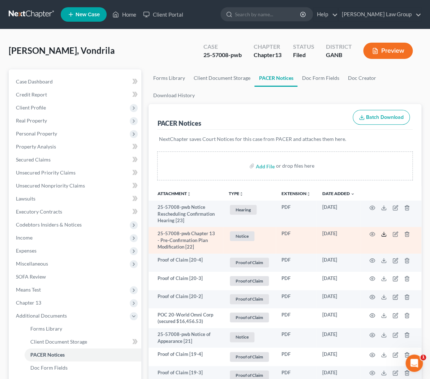
click at [384, 235] on icon at bounding box center [384, 234] width 6 height 6
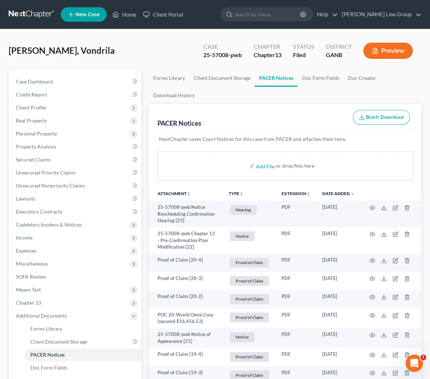
click at [237, 194] on button "TYPE unfold_more" at bounding box center [236, 194] width 15 height 5
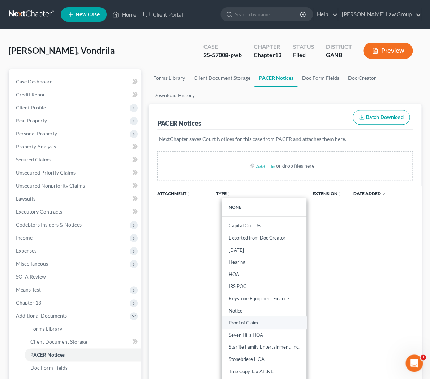
click at [235, 322] on link "Proof of Claim" at bounding box center [264, 323] width 85 height 12
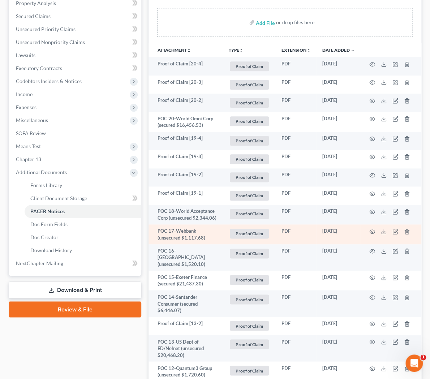
scroll to position [153, 0]
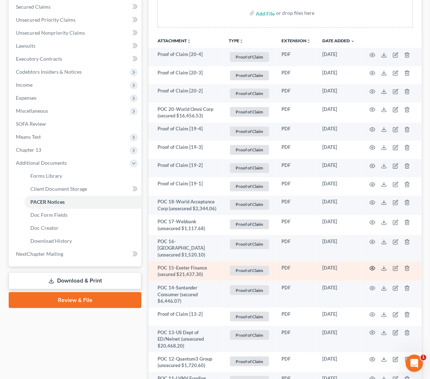
click at [373, 267] on circle "button" at bounding box center [371, 267] width 1 height 1
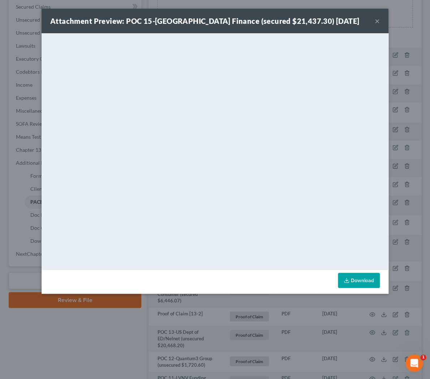
click at [377, 23] on button "×" at bounding box center [377, 21] width 5 height 9
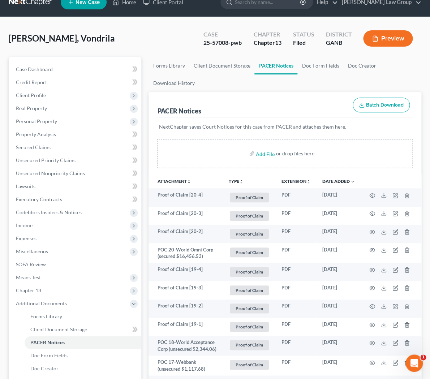
scroll to position [0, 0]
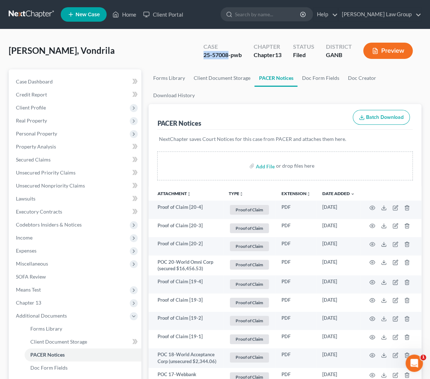
drag, startPoint x: 228, startPoint y: 56, endPoint x: 199, endPoint y: 55, distance: 29.3
click at [199, 55] on div "Case 25-57008-pwb" at bounding box center [223, 51] width 50 height 21
copy div "25-57008"
click at [283, 18] on input "search" at bounding box center [268, 14] width 66 height 13
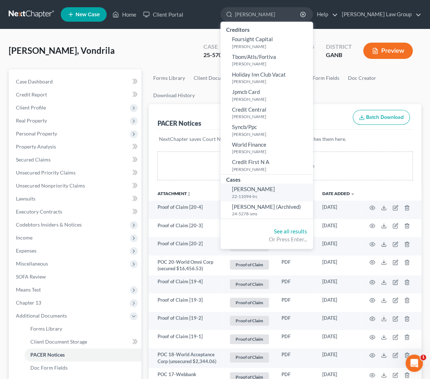
type input "[PERSON_NAME]"
click at [275, 190] on span "[PERSON_NAME]" at bounding box center [253, 189] width 43 height 7
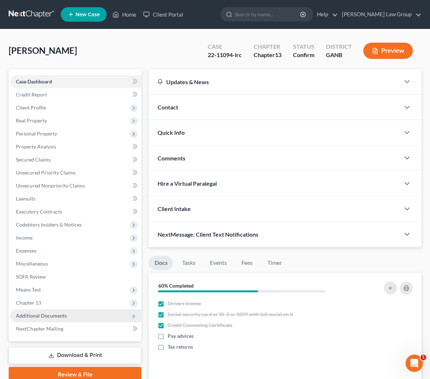
click at [95, 322] on span "Additional Documents" at bounding box center [75, 315] width 131 height 13
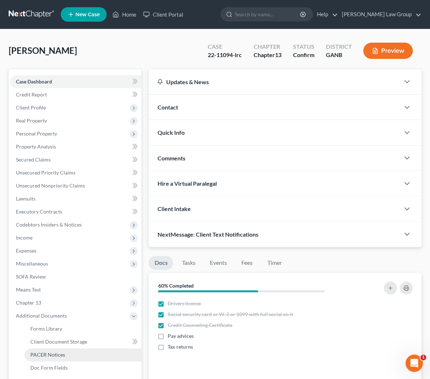
click at [94, 351] on link "PACER Notices" at bounding box center [83, 354] width 117 height 13
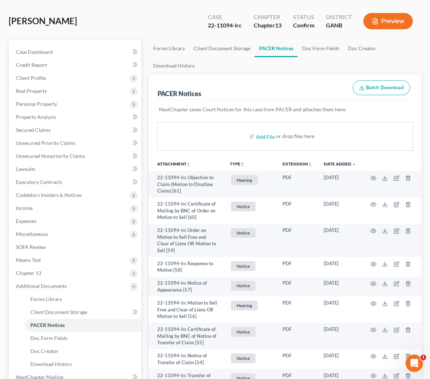
scroll to position [33, 0]
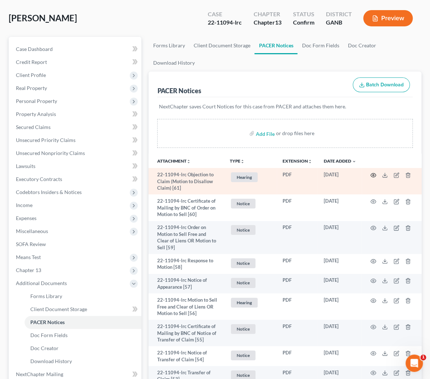
click at [374, 174] on icon "button" at bounding box center [373, 175] width 6 height 6
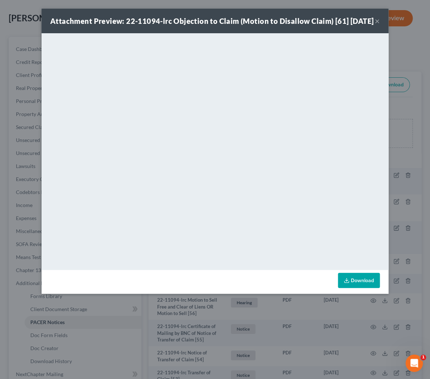
click at [377, 25] on button "×" at bounding box center [377, 21] width 5 height 9
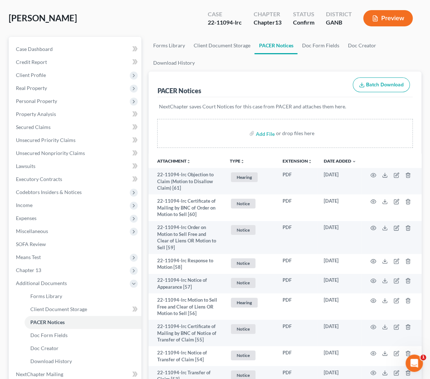
scroll to position [0, 0]
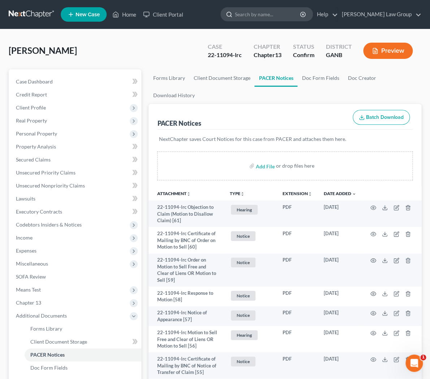
click at [282, 15] on input "search" at bounding box center [268, 14] width 66 height 13
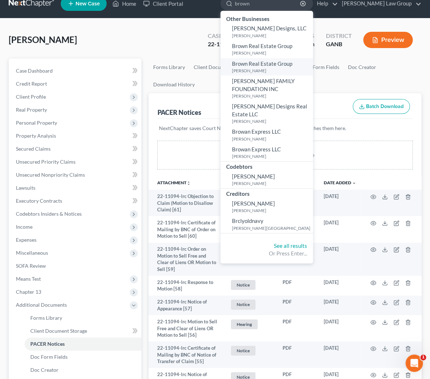
scroll to position [3, 0]
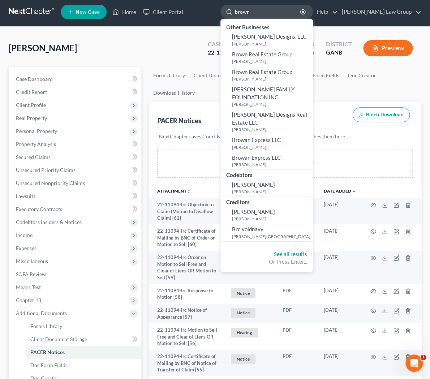
drag, startPoint x: 284, startPoint y: 10, endPoint x: 256, endPoint y: 13, distance: 27.9
click at [256, 13] on input "brown" at bounding box center [268, 11] width 66 height 13
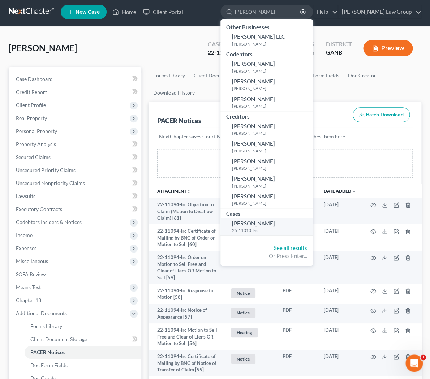
type input "[PERSON_NAME]"
click at [275, 225] on span "[PERSON_NAME]" at bounding box center [253, 223] width 43 height 7
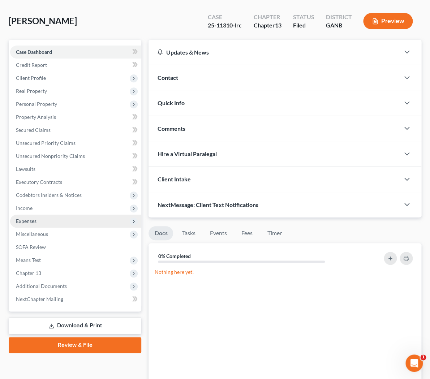
scroll to position [43, 0]
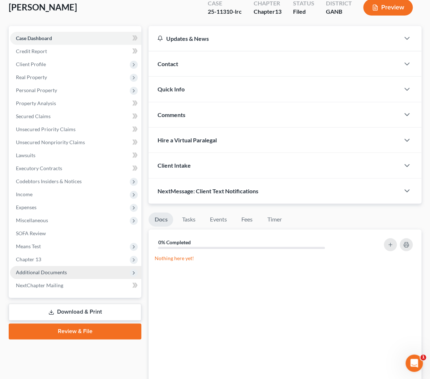
click at [63, 275] on span "Additional Documents" at bounding box center [41, 272] width 51 height 6
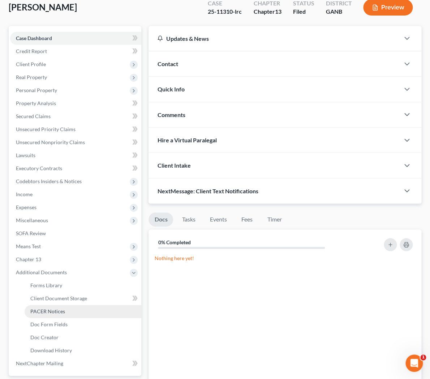
click at [63, 311] on span "PACER Notices" at bounding box center [47, 311] width 35 height 6
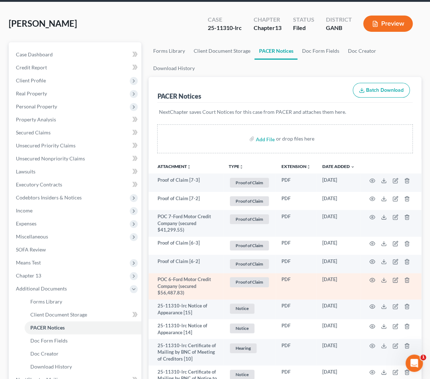
scroll to position [22, 0]
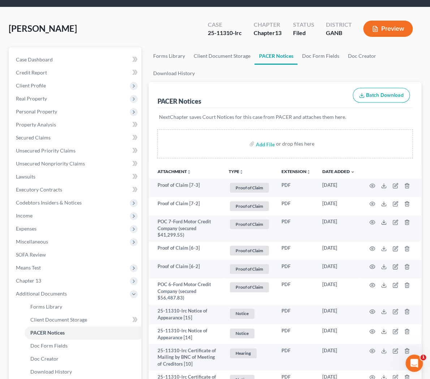
click at [237, 172] on button "TYPE unfold_more" at bounding box center [236, 171] width 15 height 5
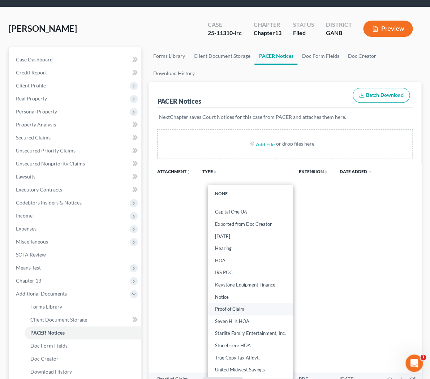
click at [249, 304] on link "Proof of Claim" at bounding box center [250, 309] width 85 height 12
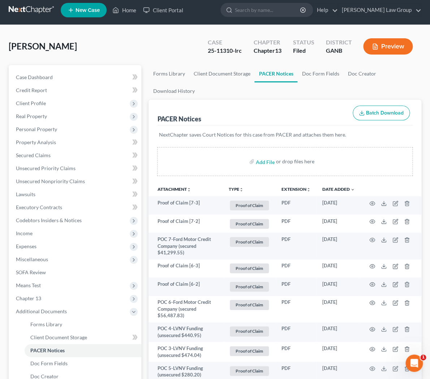
scroll to position [0, 0]
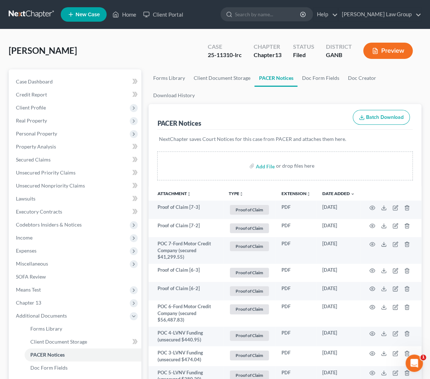
click at [231, 195] on button "TYPE unfold_more" at bounding box center [236, 194] width 15 height 5
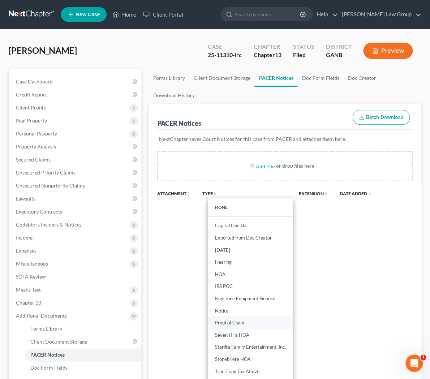
click at [236, 325] on link "Proof of Claim" at bounding box center [250, 323] width 85 height 12
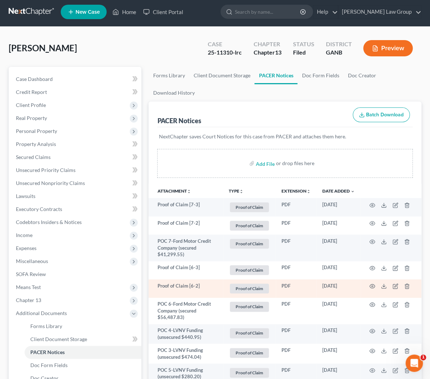
scroll to position [3, 0]
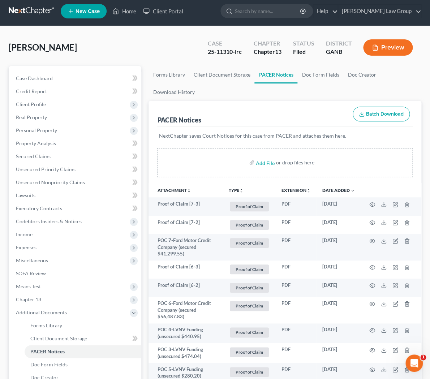
click at [234, 193] on button "TYPE unfold_more" at bounding box center [236, 190] width 15 height 5
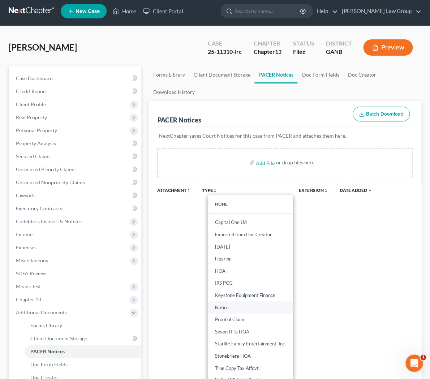
click at [232, 310] on link "Notice" at bounding box center [250, 307] width 85 height 12
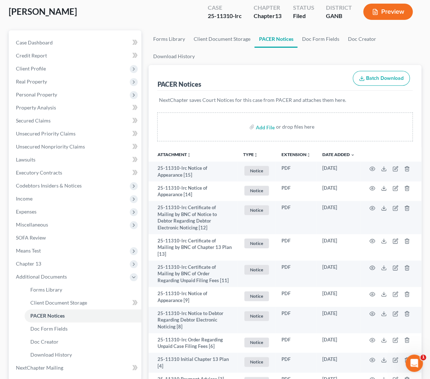
scroll to position [0, 0]
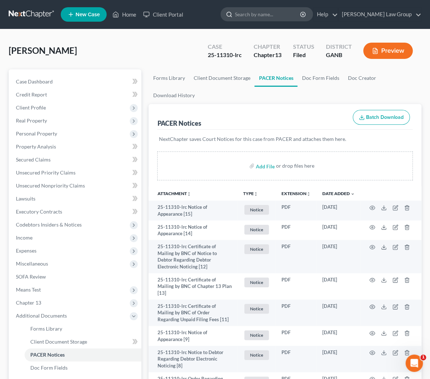
click at [272, 9] on input "search" at bounding box center [268, 14] width 66 height 13
click at [272, 13] on input "search" at bounding box center [268, 14] width 66 height 13
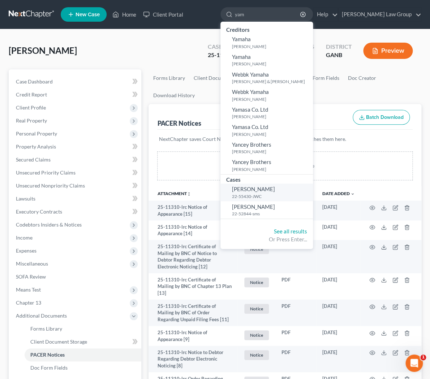
type input "yam"
click at [275, 192] on span "[PERSON_NAME]" at bounding box center [253, 189] width 43 height 7
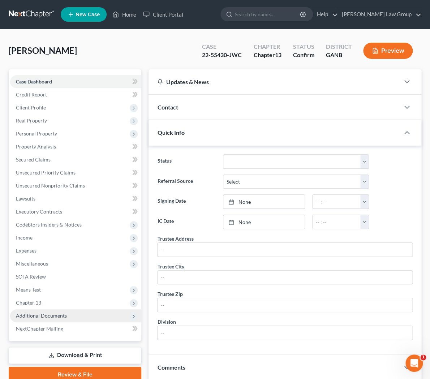
click at [54, 313] on span "Additional Documents" at bounding box center [41, 316] width 51 height 6
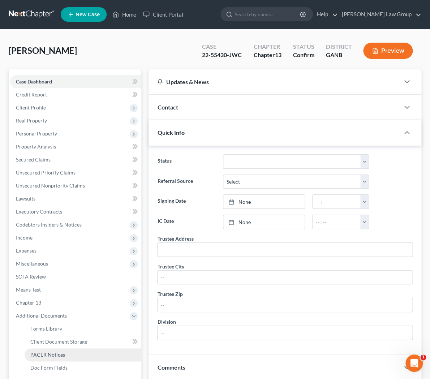
click at [57, 349] on link "PACER Notices" at bounding box center [83, 354] width 117 height 13
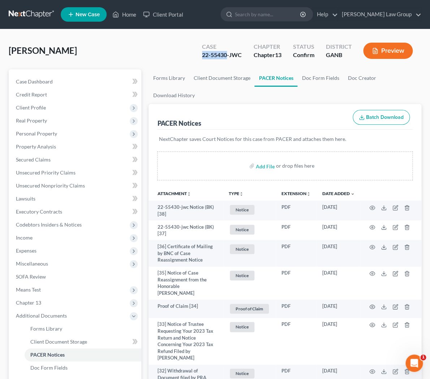
drag, startPoint x: 227, startPoint y: 55, endPoint x: 191, endPoint y: 56, distance: 35.8
click at [191, 56] on div "[PERSON_NAME] Upgraded Case 22-55430-JWC Chapter Chapter 13 Status Confirm Dist…" at bounding box center [215, 53] width 413 height 31
copy div "22-55430"
